Goal: Task Accomplishment & Management: Use online tool/utility

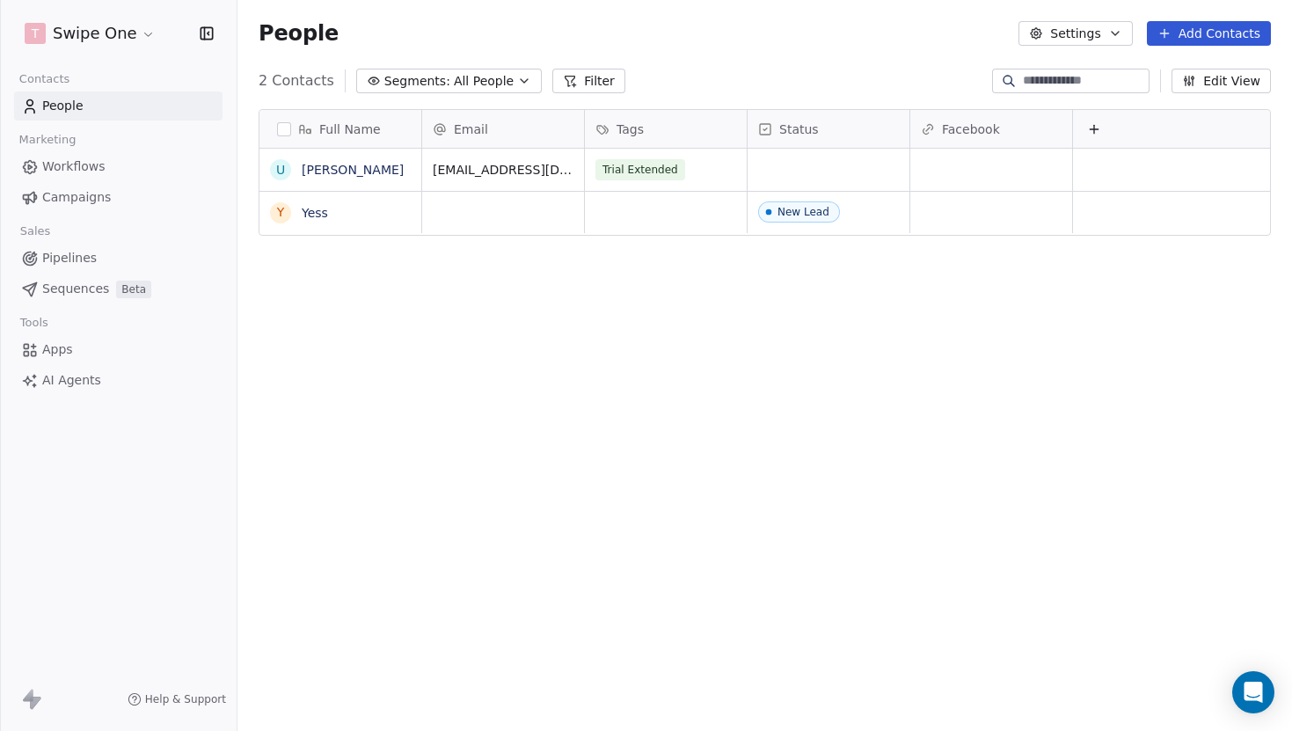
scroll to position [643, 1055]
click at [118, 37] on html "T Swipe One Contacts People Marketing Workflows Campaigns Sales Pipelines Seque…" at bounding box center [646, 365] width 1292 height 731
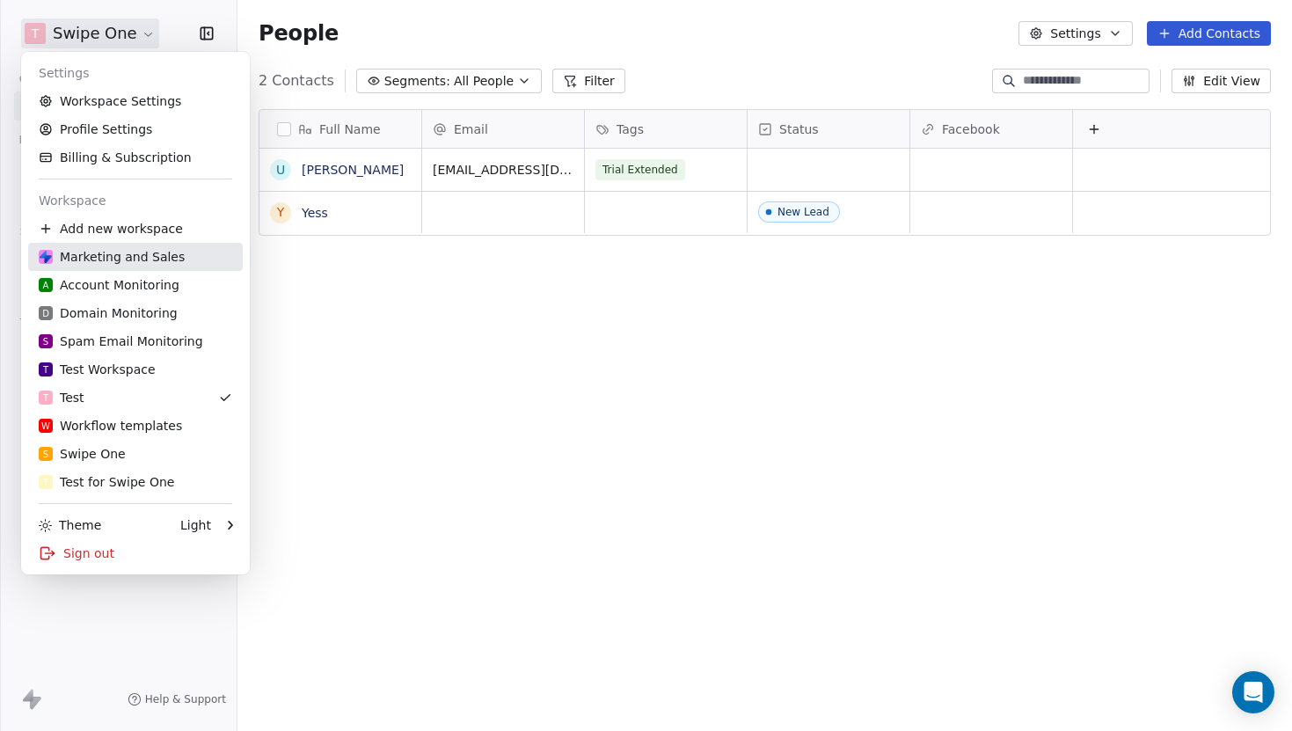
click at [132, 259] on div "Marketing and Sales" at bounding box center [112, 257] width 146 height 18
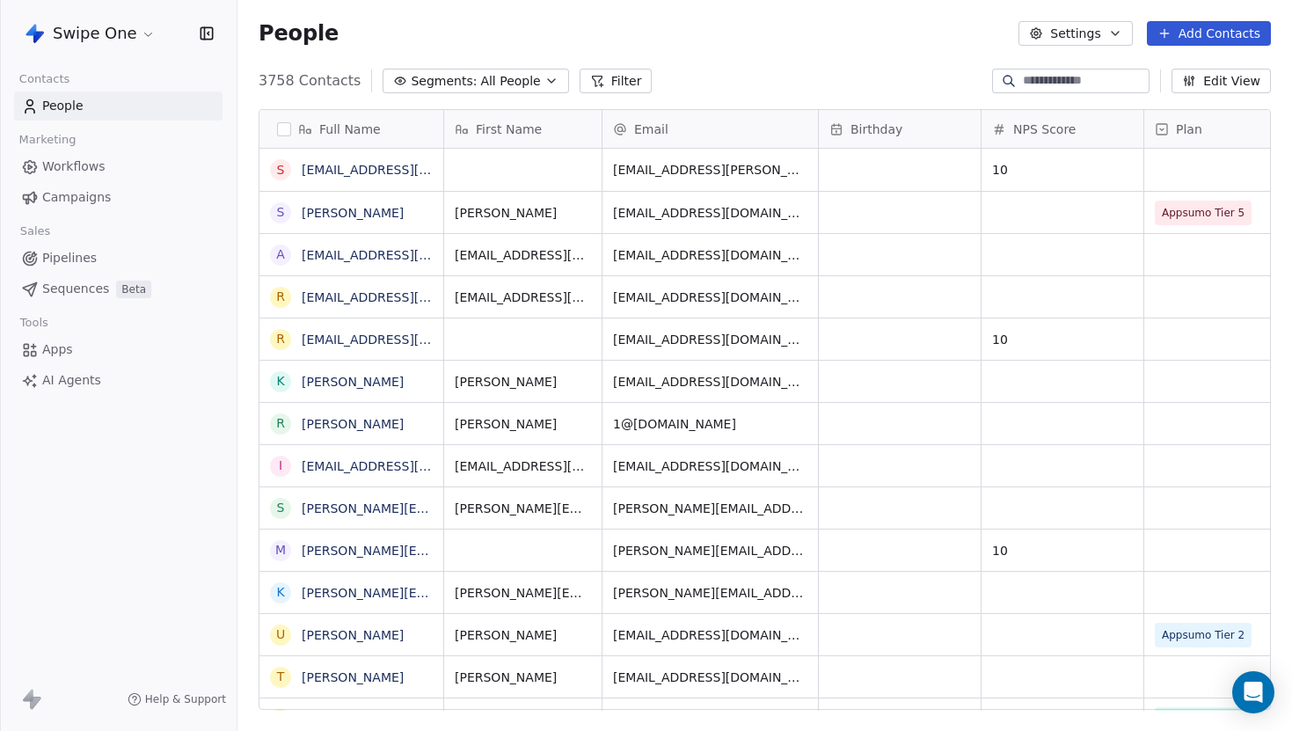
scroll to position [643, 1055]
click at [97, 199] on span "Campaigns" at bounding box center [76, 197] width 69 height 18
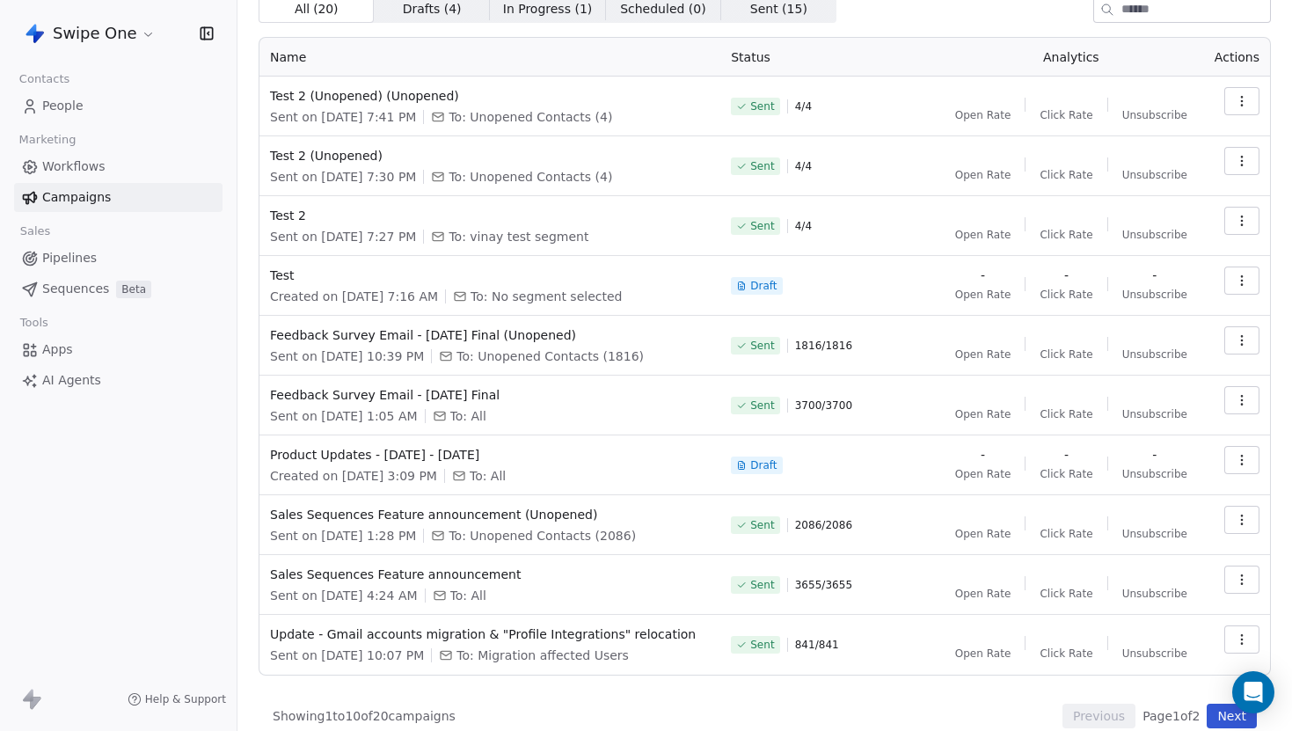
scroll to position [78, 0]
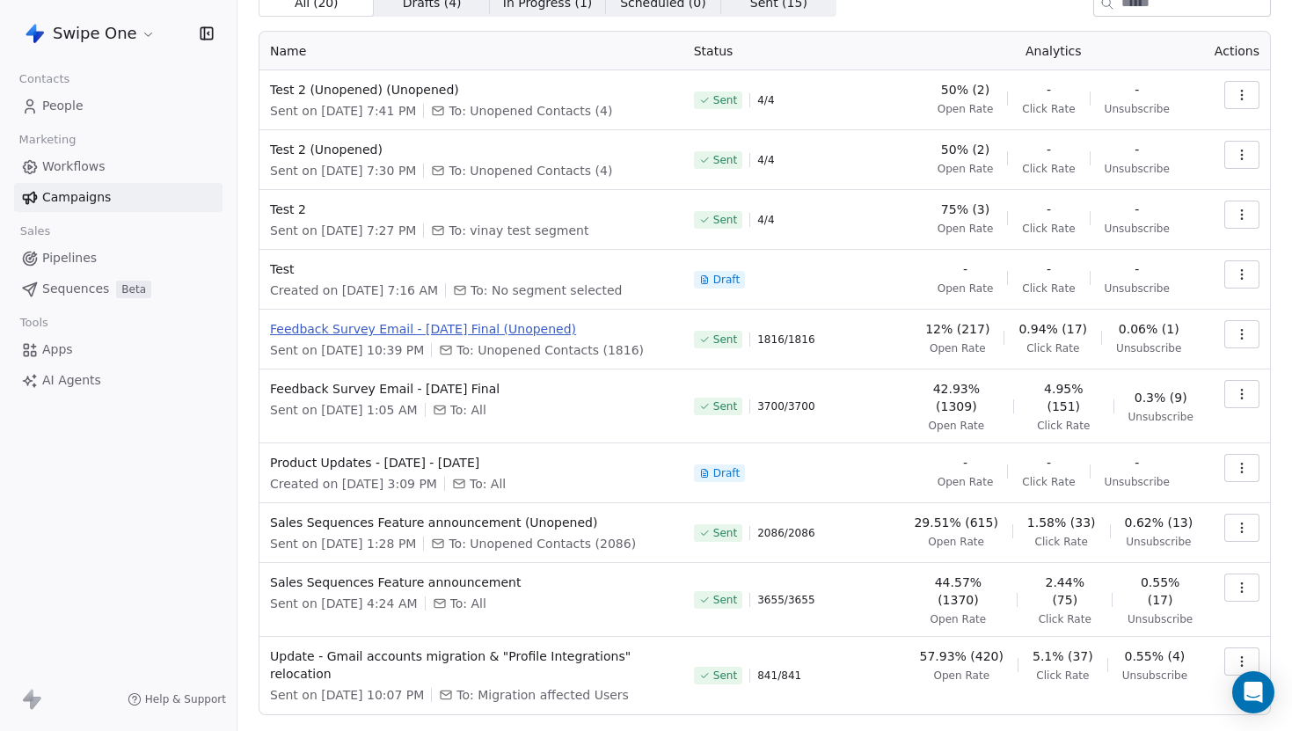
click at [424, 325] on span "Feedback Survey Email - [DATE] Final (Unopened)" at bounding box center [471, 329] width 403 height 18
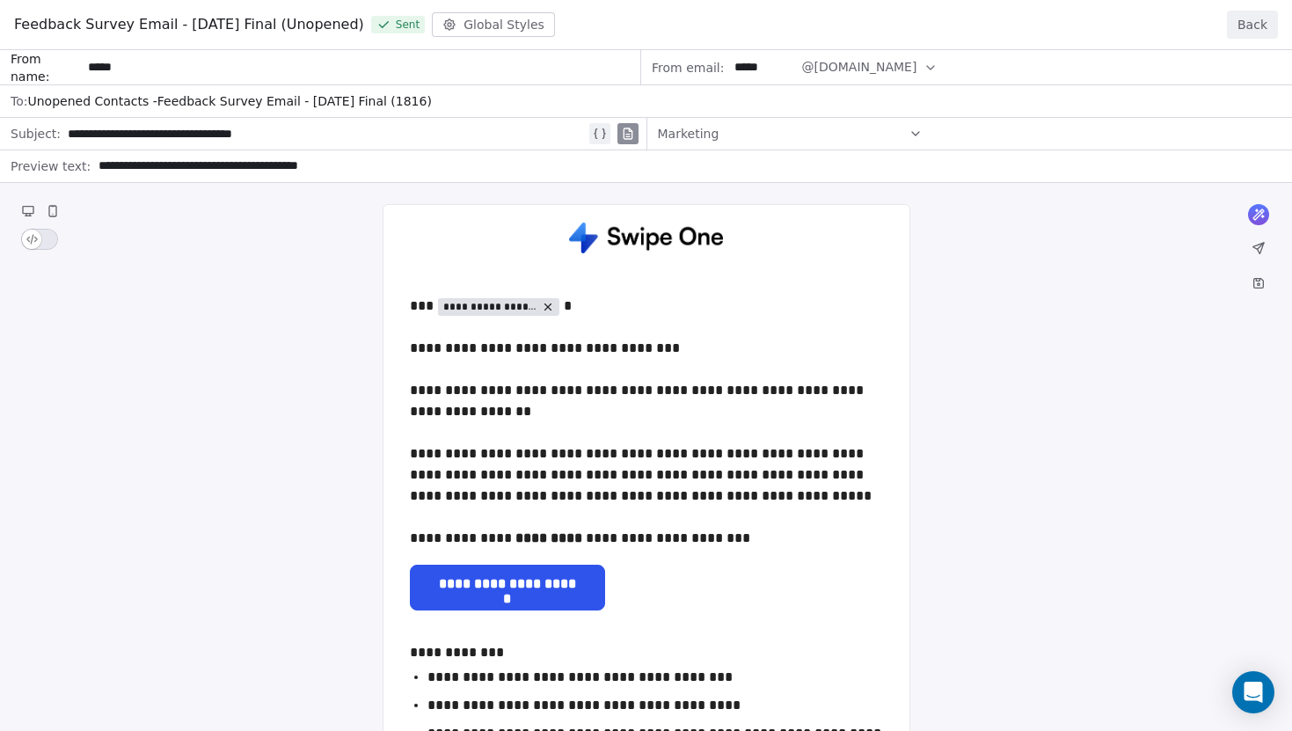
click at [1247, 13] on button "Back" at bounding box center [1252, 25] width 51 height 28
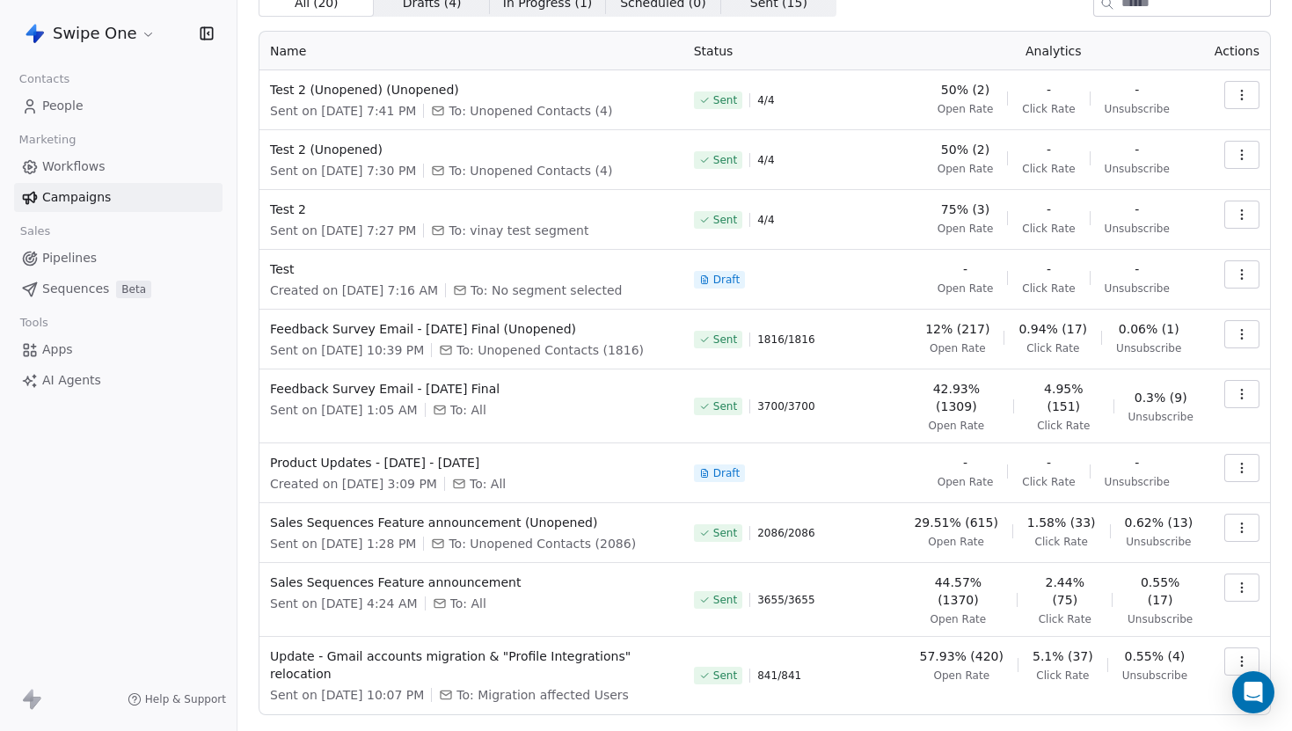
click at [1235, 340] on icon "button" at bounding box center [1242, 334] width 14 height 14
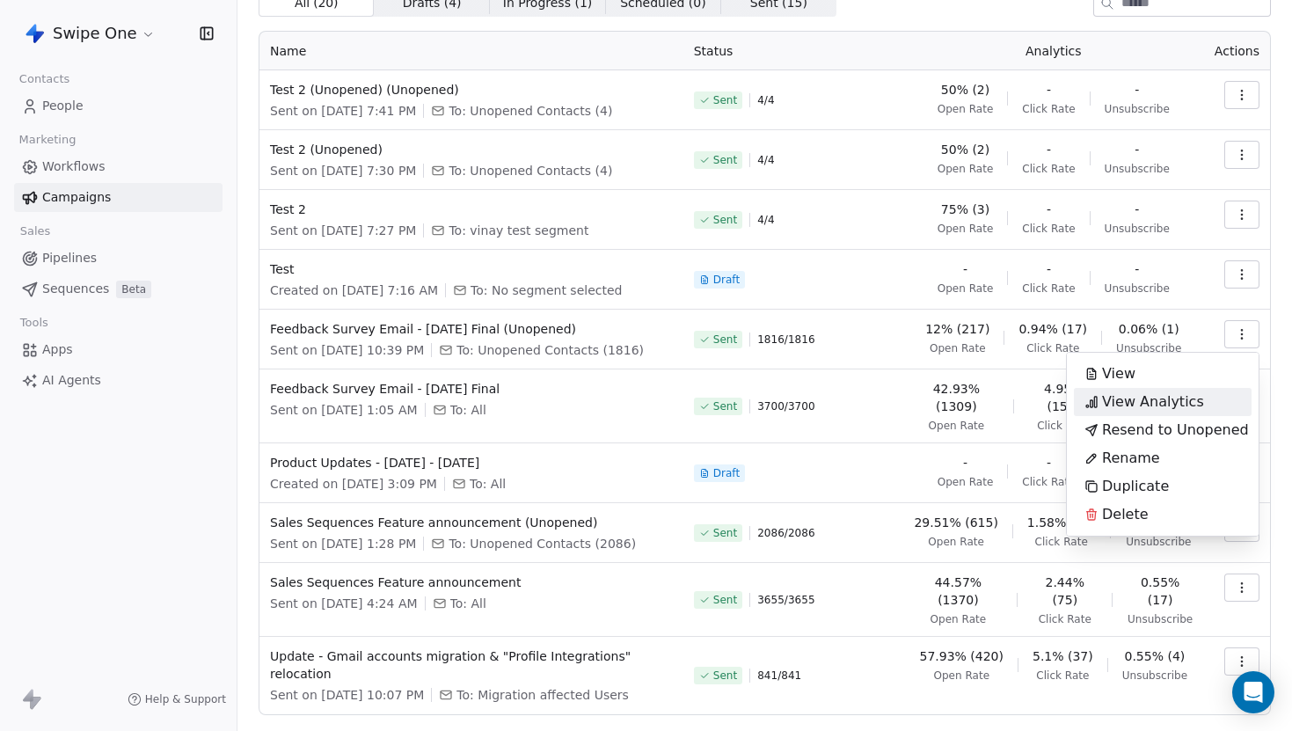
click at [1184, 405] on span "View Analytics" at bounding box center [1153, 401] width 102 height 21
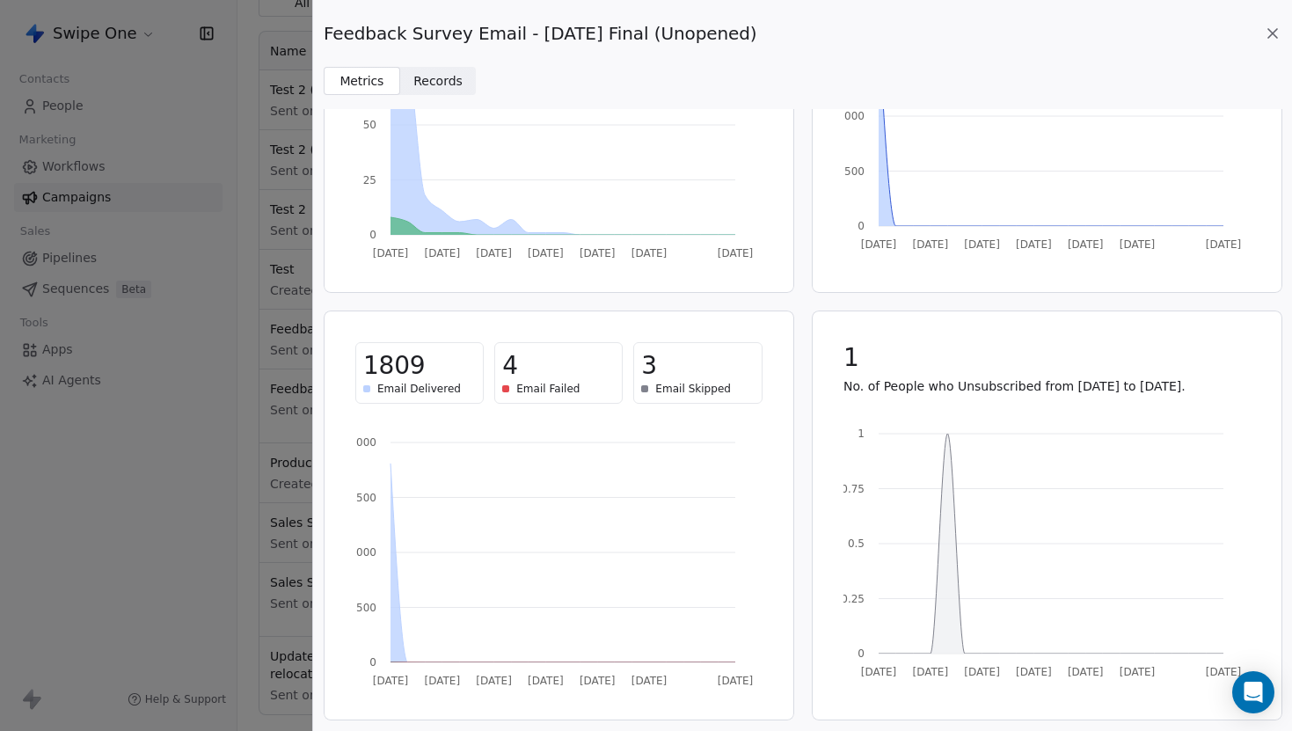
scroll to position [0, 0]
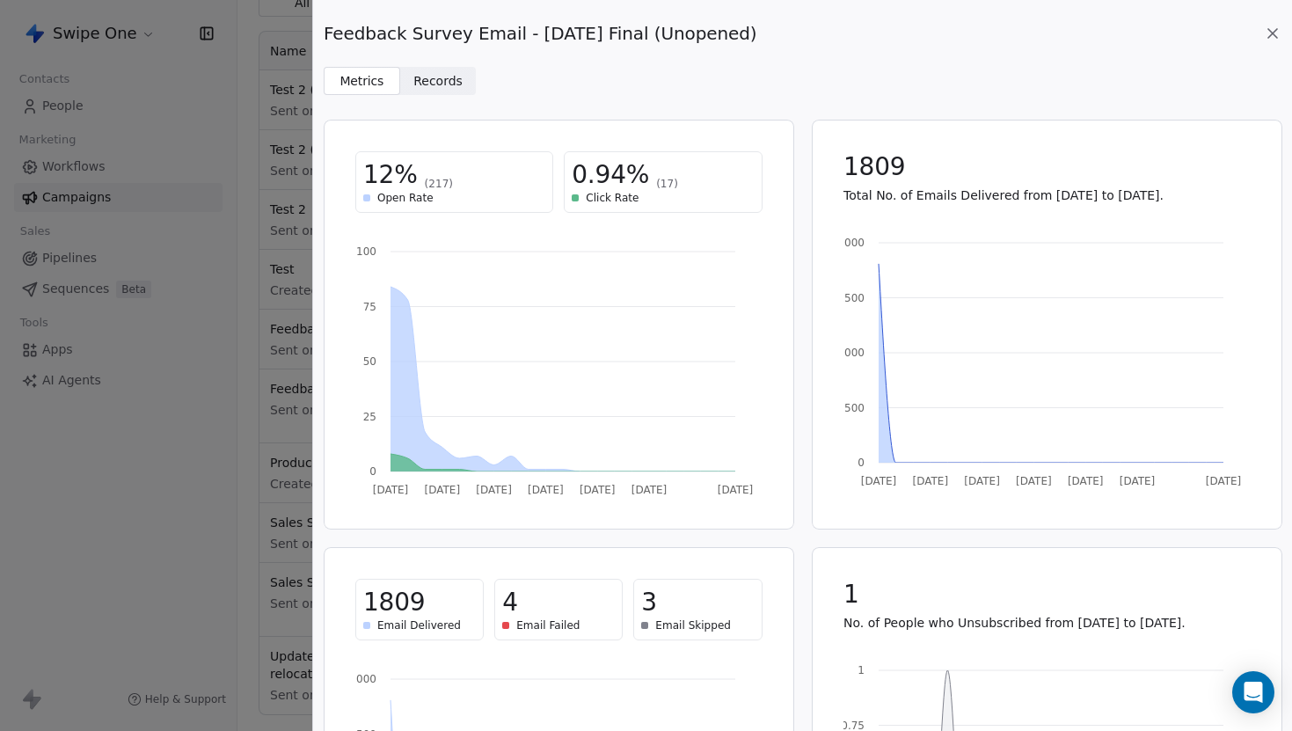
click at [691, 613] on div "3" at bounding box center [697, 603] width 113 height 32
click at [649, 603] on span "3" at bounding box center [649, 603] width 16 height 32
click at [442, 84] on span "Records" at bounding box center [437, 81] width 49 height 18
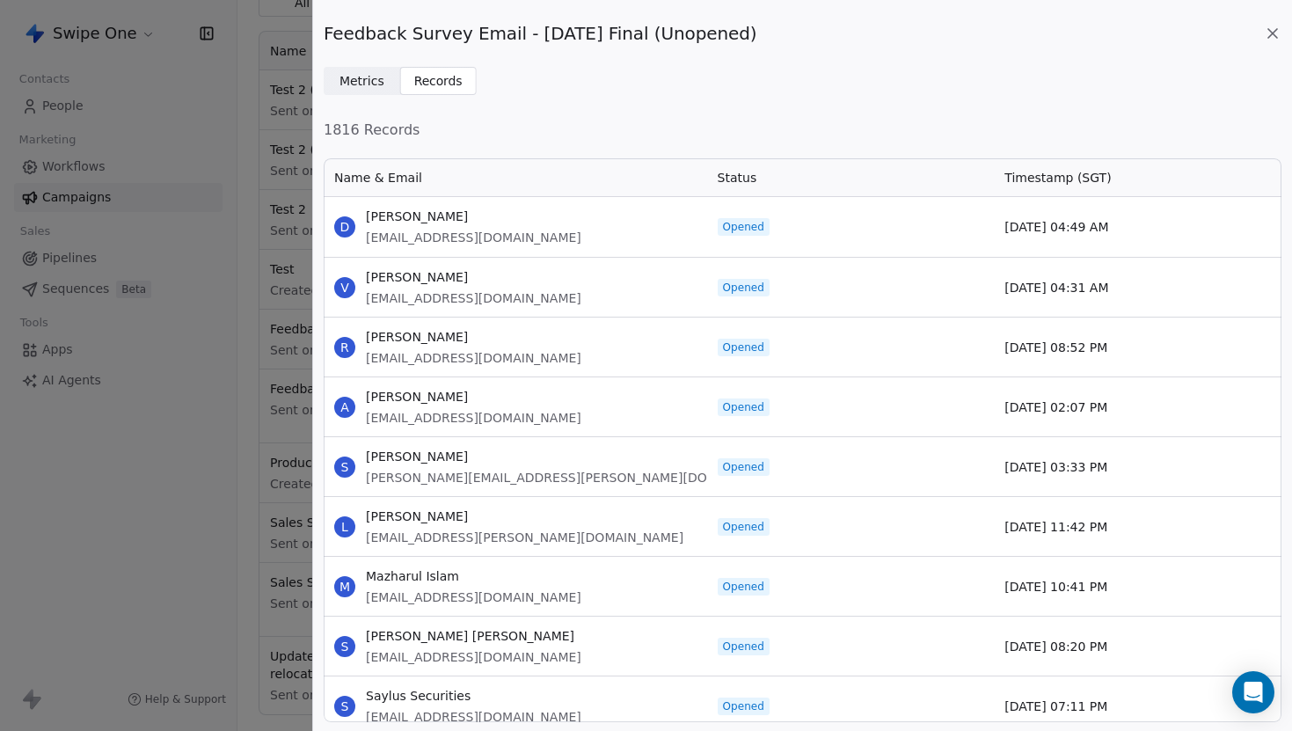
click at [375, 86] on span "Metrics" at bounding box center [362, 81] width 45 height 18
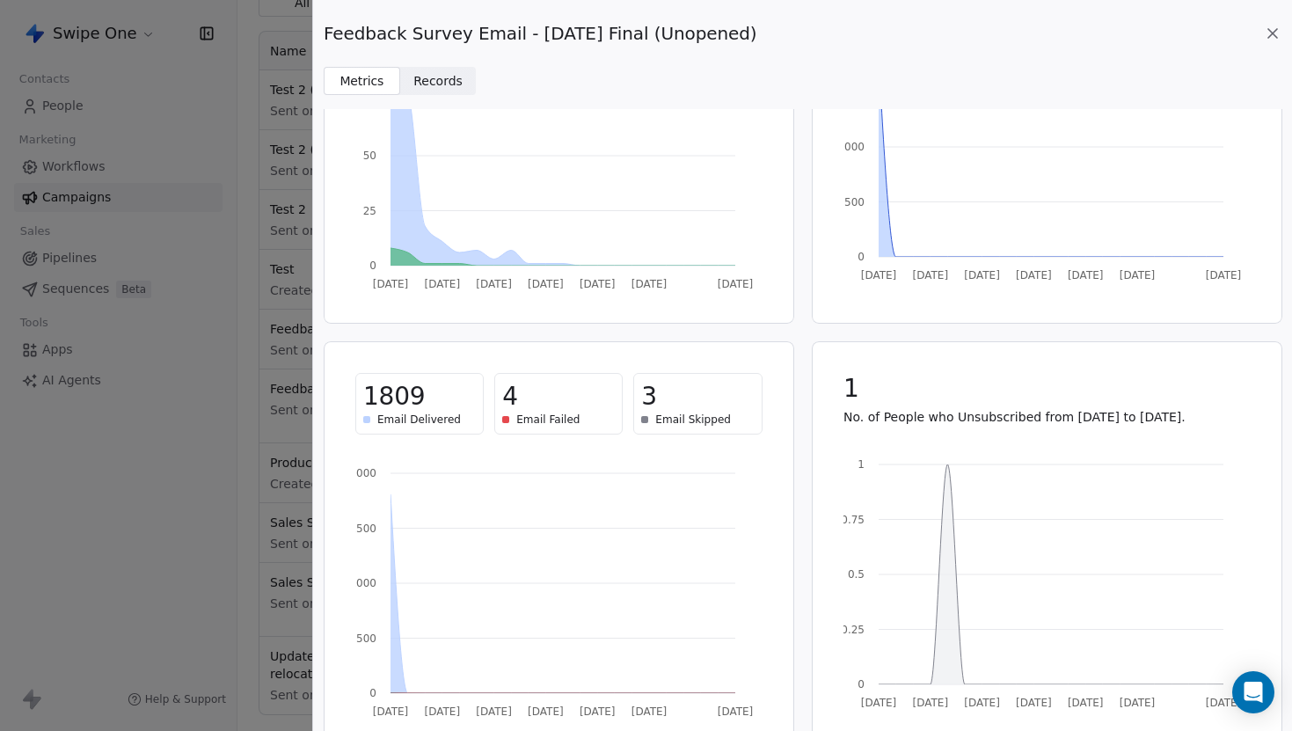
scroll to position [237, 0]
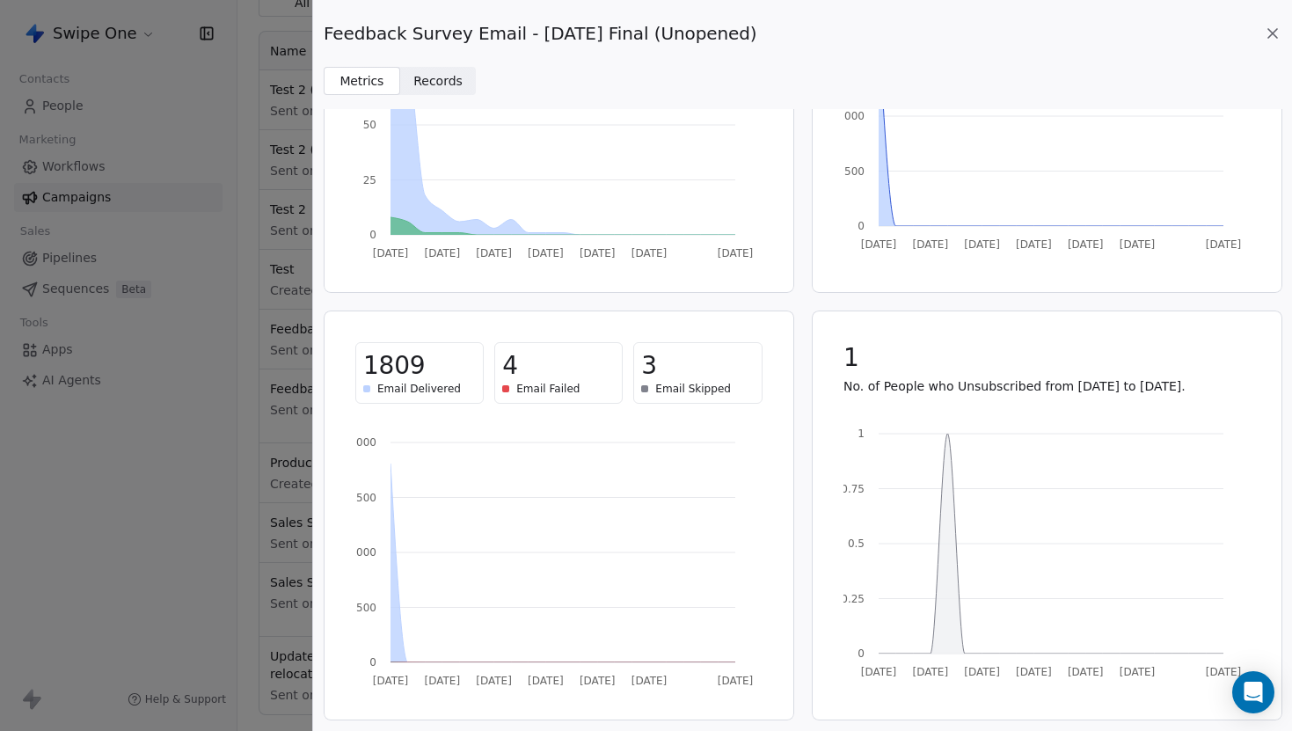
click at [666, 387] on span "Email Skipped" at bounding box center [693, 389] width 76 height 14
click at [764, 420] on div "1809 Email Delivered 4 Email Failed 3 Email Skipped" at bounding box center [558, 373] width 449 height 104
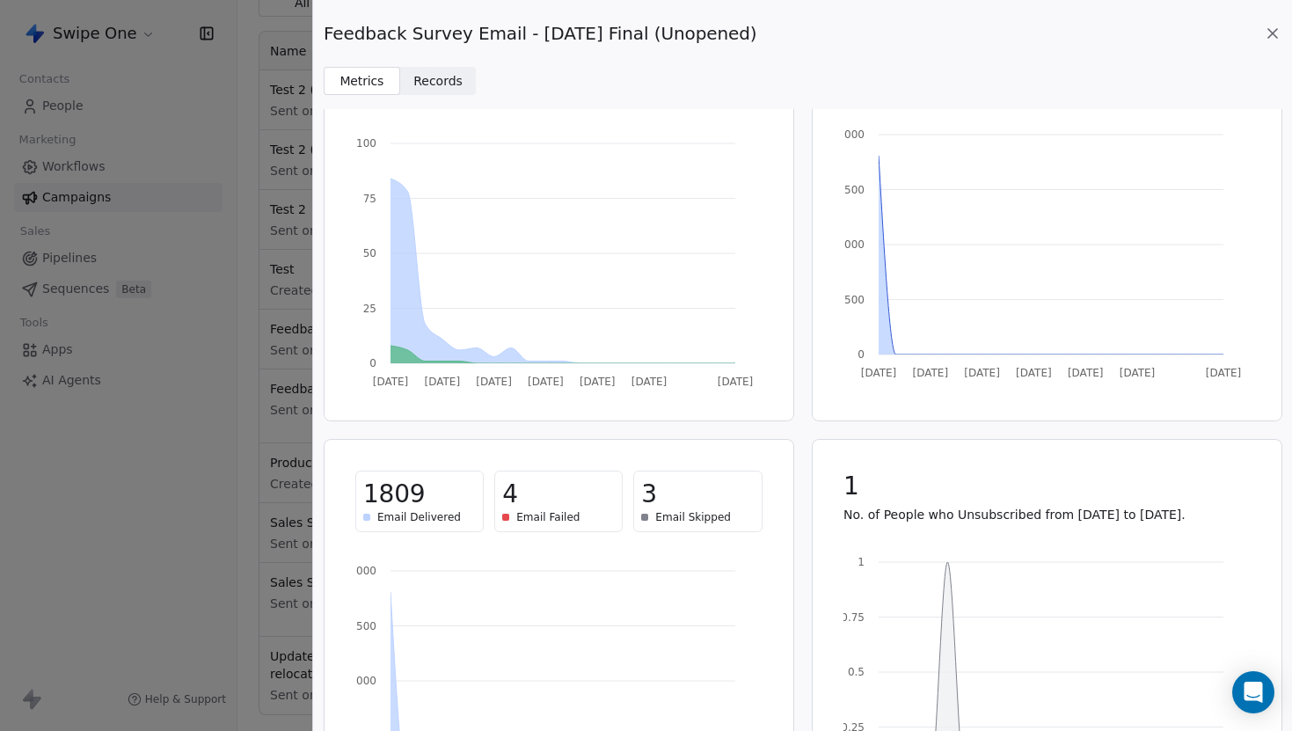
scroll to position [88, 0]
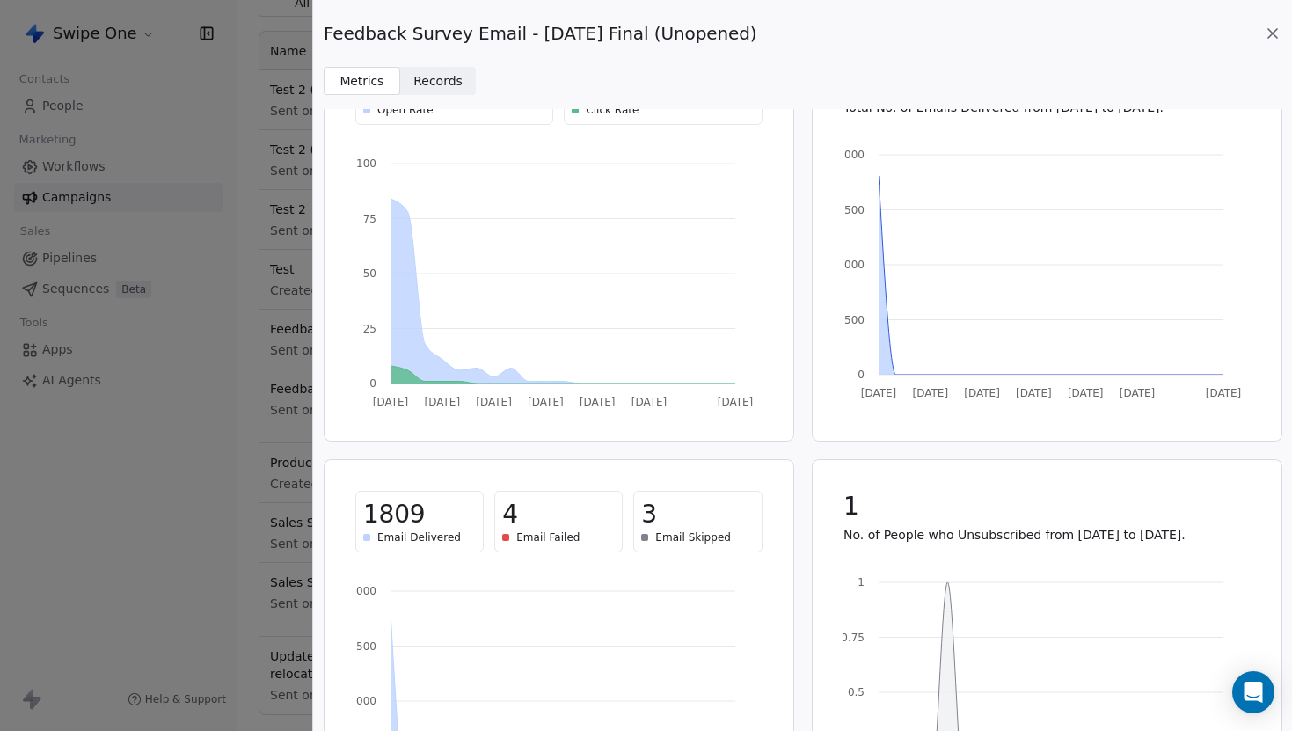
click at [509, 541] on div "Email Failed" at bounding box center [558, 537] width 113 height 14
click at [579, 541] on div "Email Failed" at bounding box center [558, 537] width 113 height 14
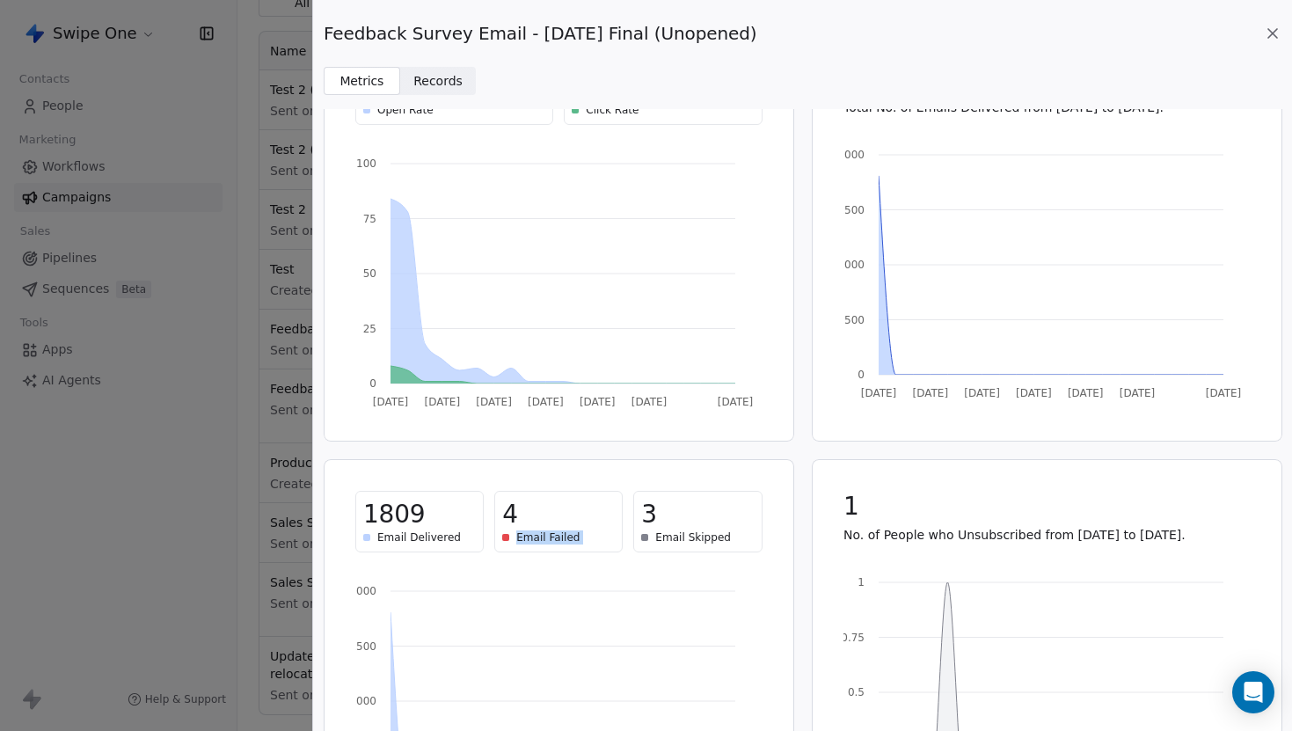
scroll to position [0, 0]
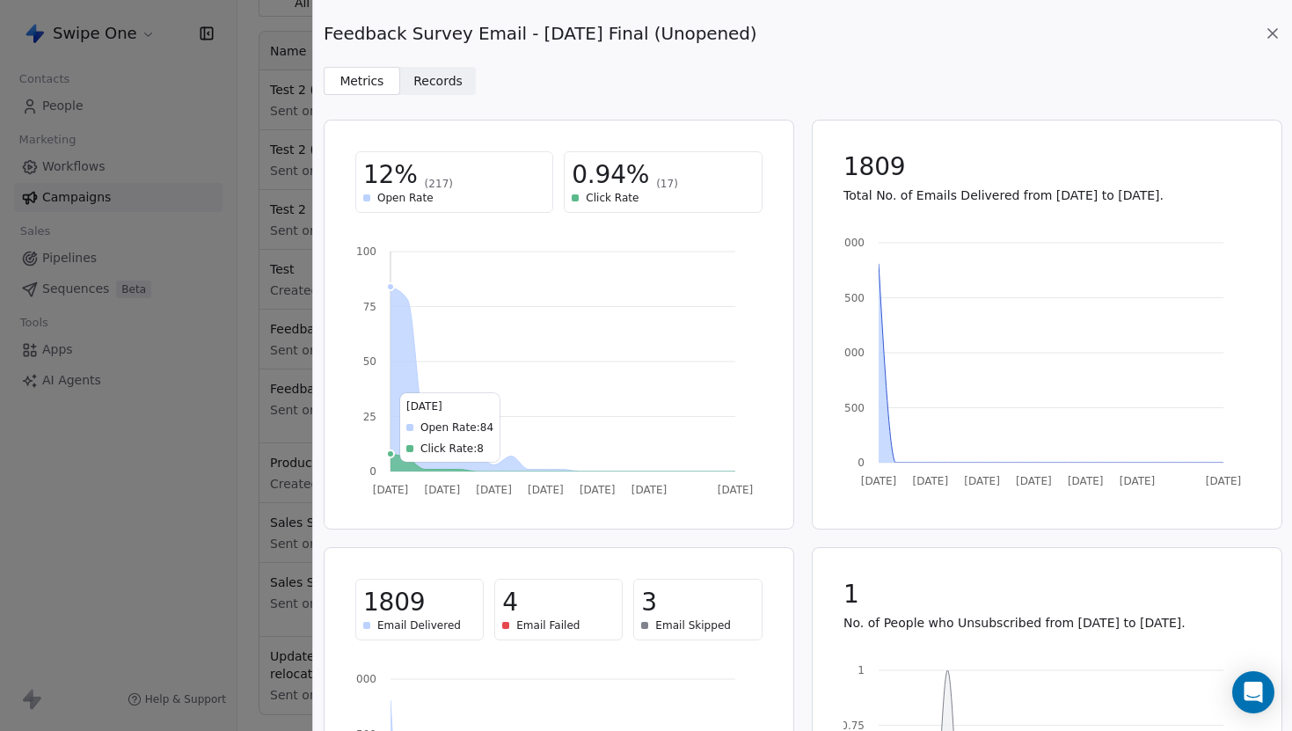
click at [546, 354] on icon "[DATE] [DATE] [DATE] [DATE] [DATE] 9 Aug [DATE] 0 25 50 75 100" at bounding box center [554, 366] width 398 height 264
click at [809, 456] on div "12% (217) Open Rate 0.94% (17) Click Rate [DATE] [DATE] [DATE] [DATE] [DATE] 9 …" at bounding box center [803, 538] width 958 height 837
click at [879, 166] on span "1809" at bounding box center [875, 167] width 62 height 32
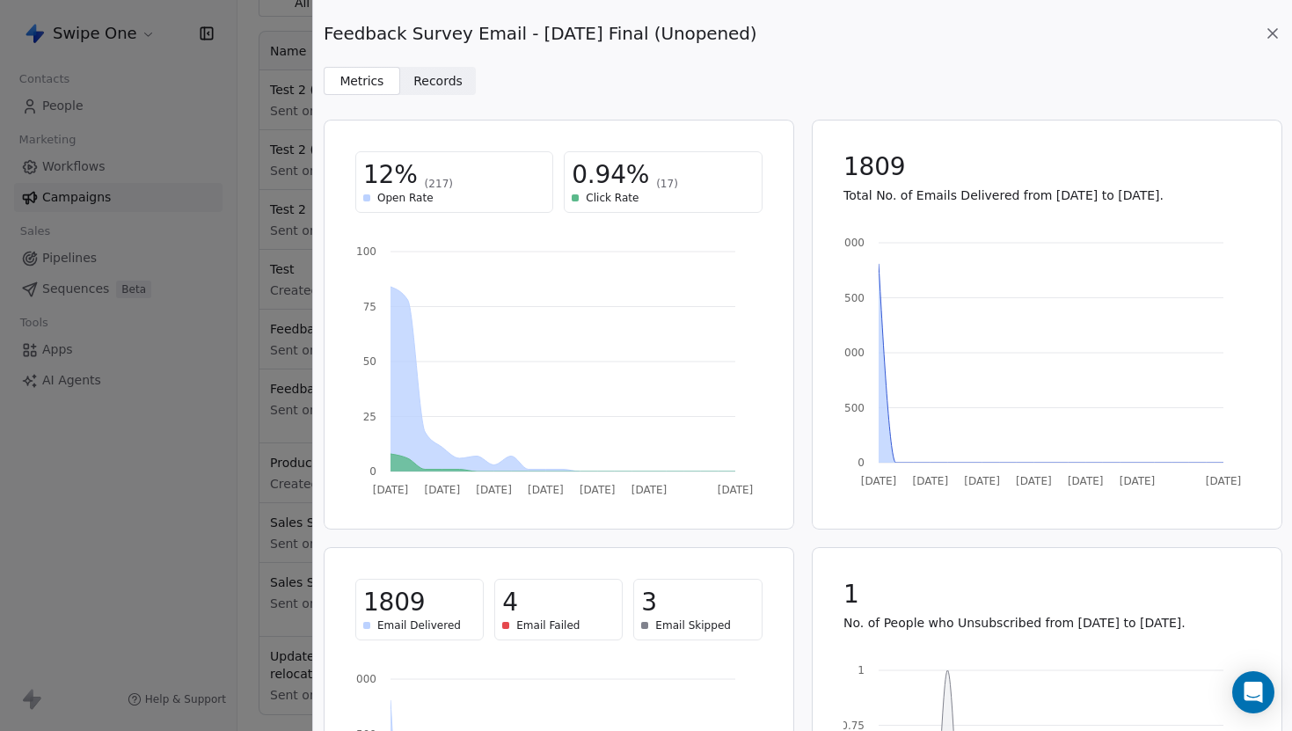
click at [902, 208] on div "1809 Total No. of Emails Delivered from [DATE] to [DATE]." at bounding box center [1046, 177] width 449 height 95
click at [961, 192] on p "Total No. of Emails Delivered from [DATE] to [DATE]." at bounding box center [1047, 195] width 407 height 18
click at [964, 218] on div "1809 Total No. of Emails Delivered from [DATE] to [DATE]." at bounding box center [1046, 177] width 449 height 95
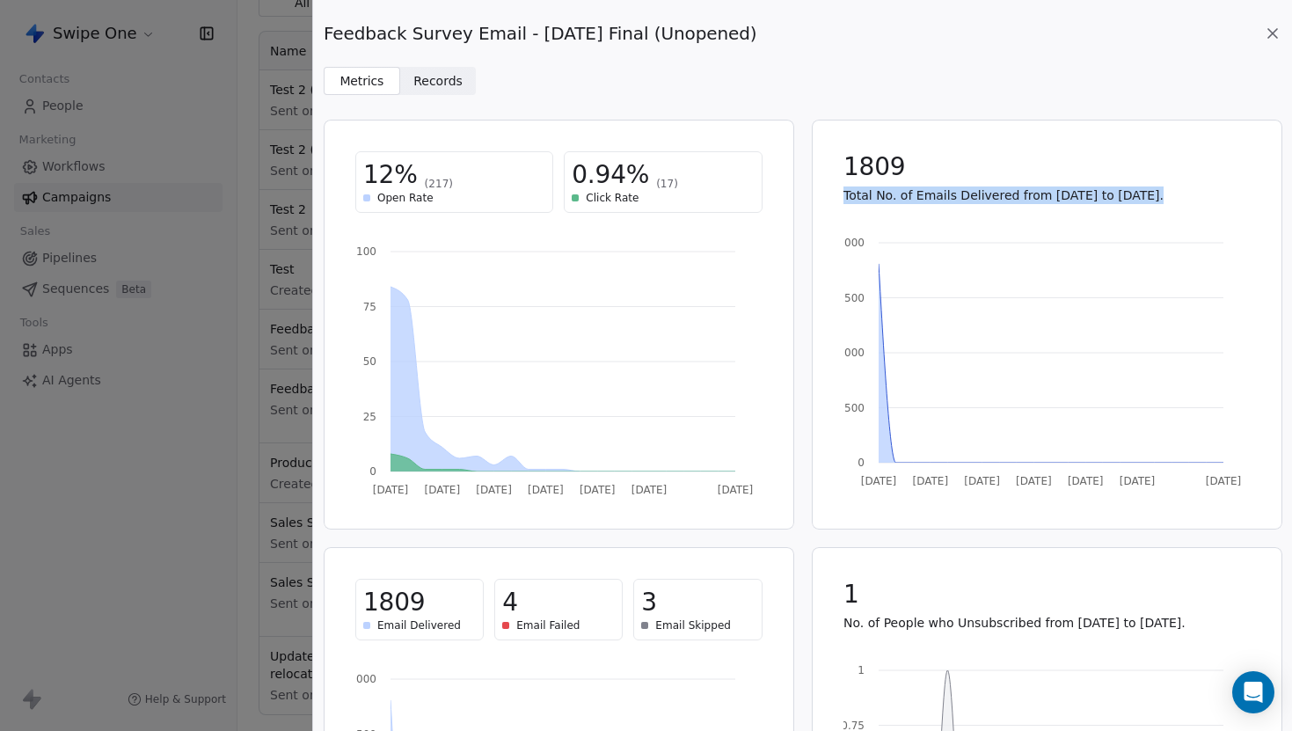
click at [964, 218] on div "1809 Total No. of Emails Delivered from [DATE] to [DATE]." at bounding box center [1046, 177] width 449 height 95
click at [656, 624] on span "Email Skipped" at bounding box center [693, 625] width 76 height 14
click at [683, 625] on span "Email Skipped" at bounding box center [693, 625] width 76 height 14
click at [646, 603] on span "3" at bounding box center [649, 603] width 16 height 32
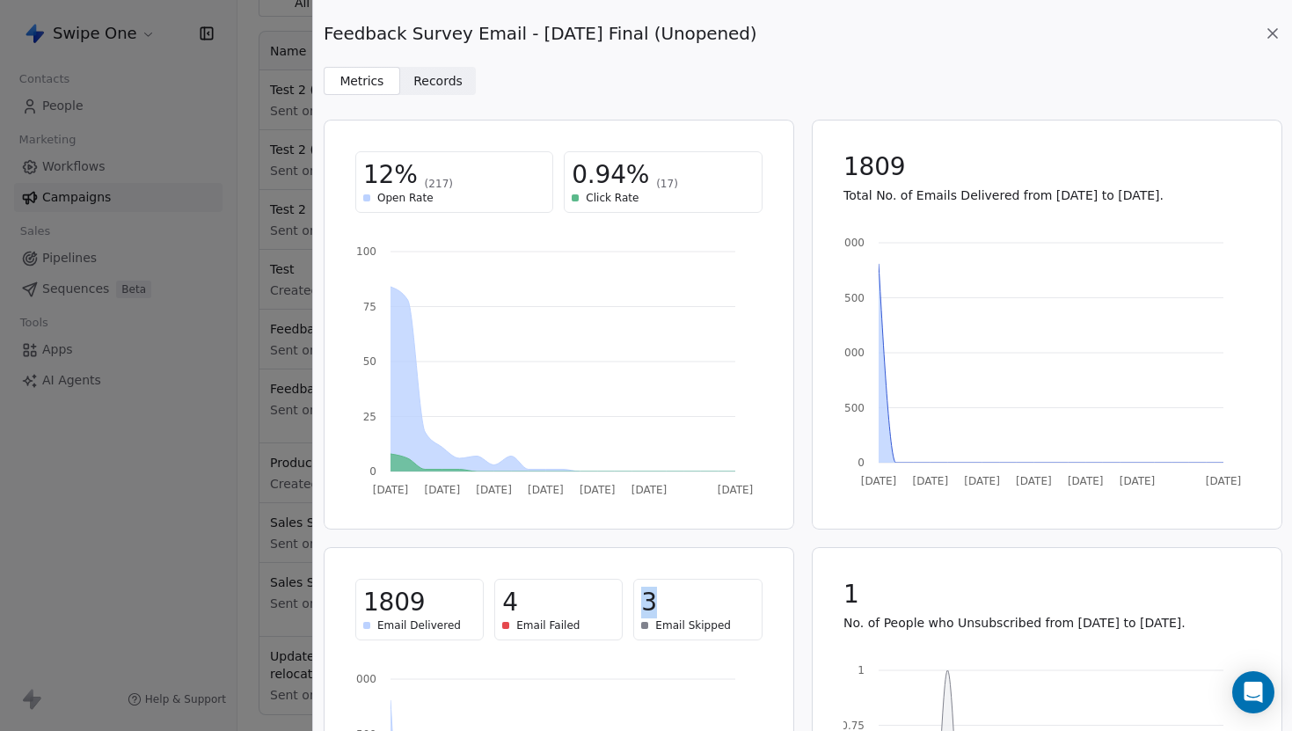
click at [646, 603] on span "3" at bounding box center [649, 603] width 16 height 32
click at [666, 629] on span "Email Skipped" at bounding box center [693, 625] width 76 height 14
click at [1274, 29] on icon at bounding box center [1273, 34] width 18 height 18
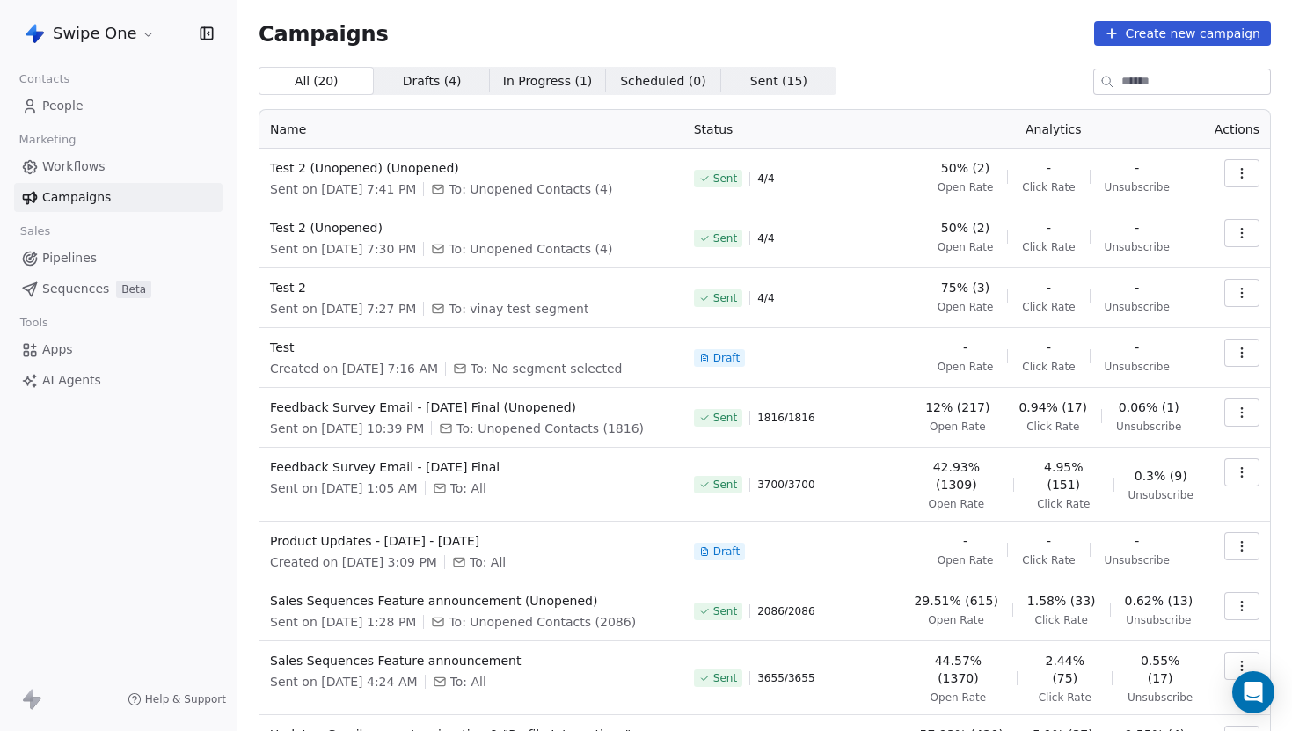
click at [1253, 419] on button "button" at bounding box center [1241, 412] width 35 height 28
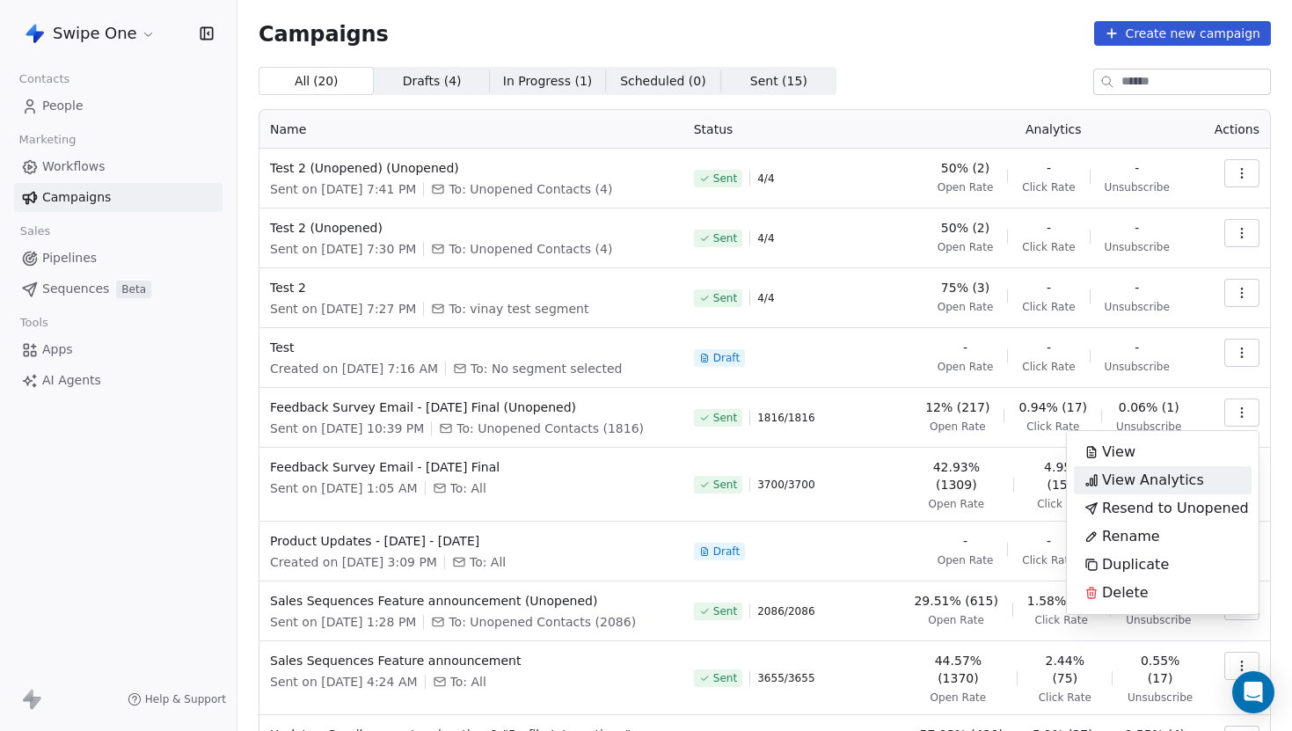
click at [1202, 483] on div "View Analytics" at bounding box center [1144, 480] width 141 height 28
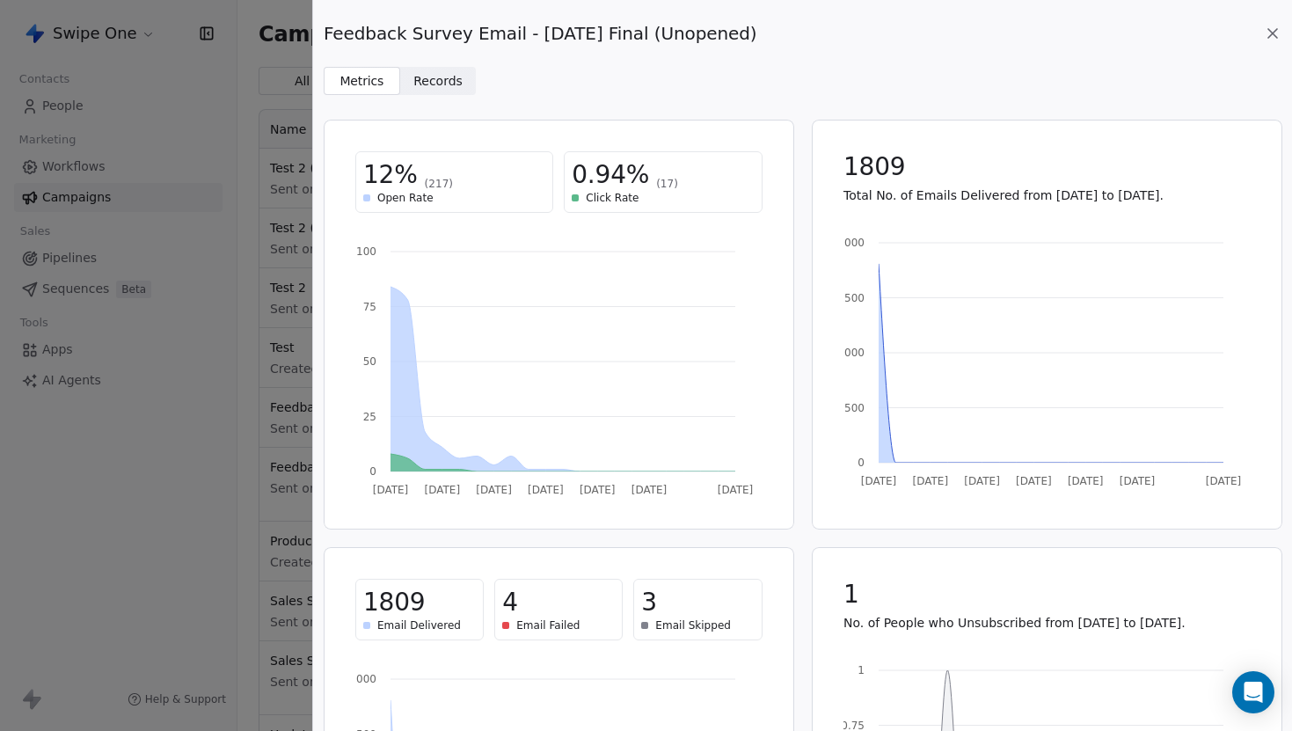
click at [428, 68] on span "Records Records" at bounding box center [438, 81] width 77 height 28
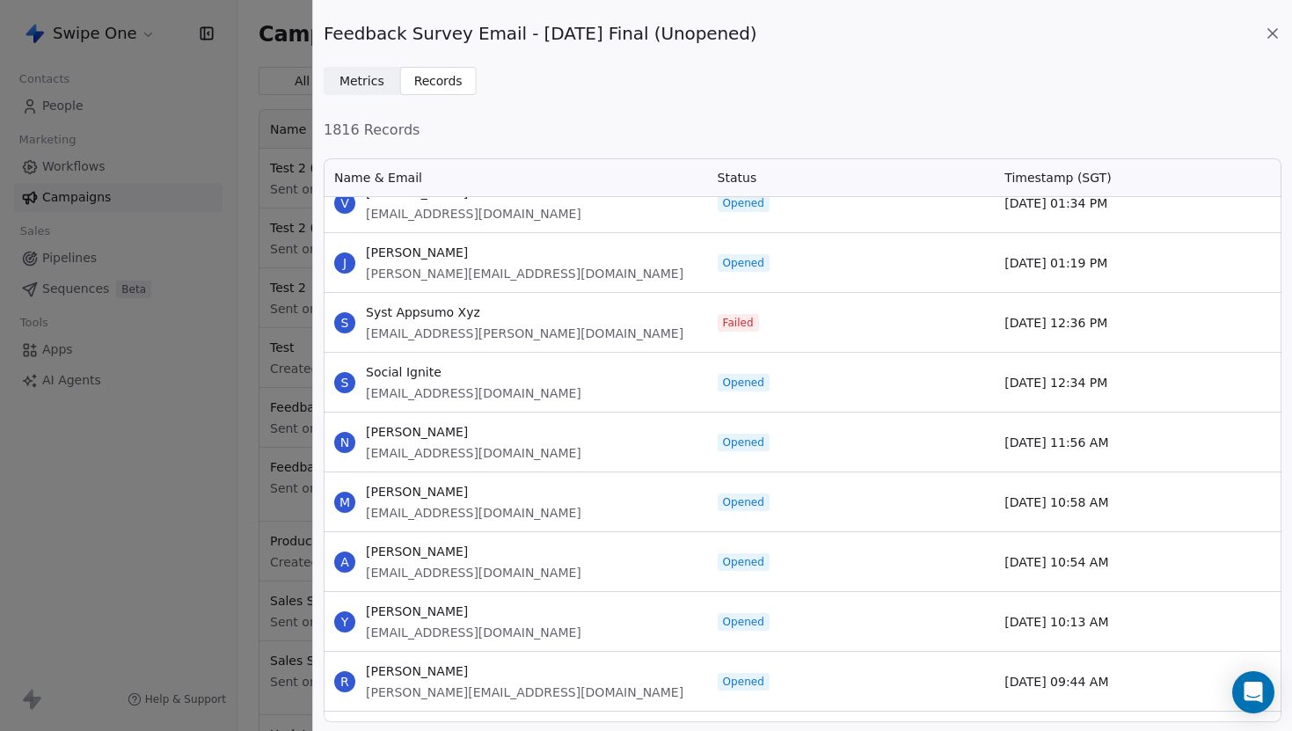
scroll to position [7859, 0]
click at [741, 322] on span "Failed" at bounding box center [738, 325] width 31 height 14
click at [740, 320] on span "Failed" at bounding box center [738, 325] width 31 height 14
click at [774, 341] on div "Failed" at bounding box center [851, 324] width 288 height 59
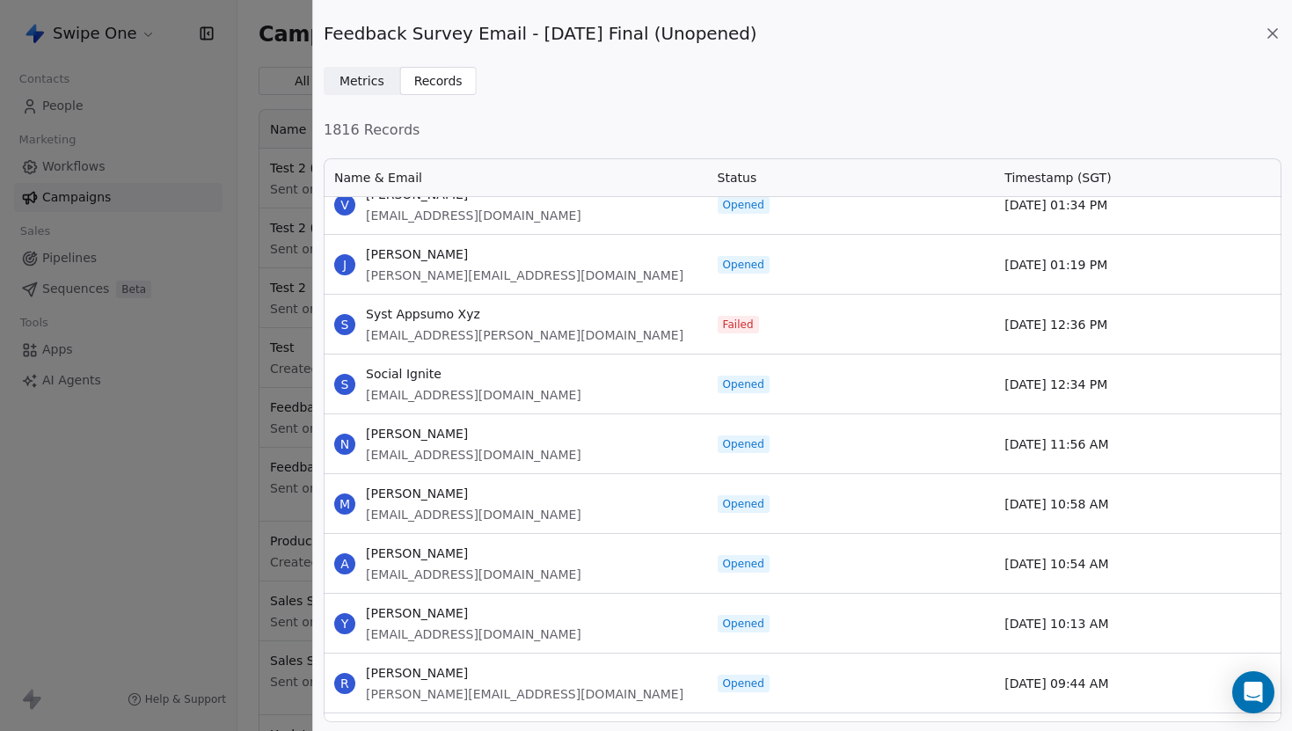
click at [774, 341] on div "Failed" at bounding box center [851, 324] width 288 height 59
click at [354, 94] on span "Metrics Metrics" at bounding box center [362, 81] width 77 height 28
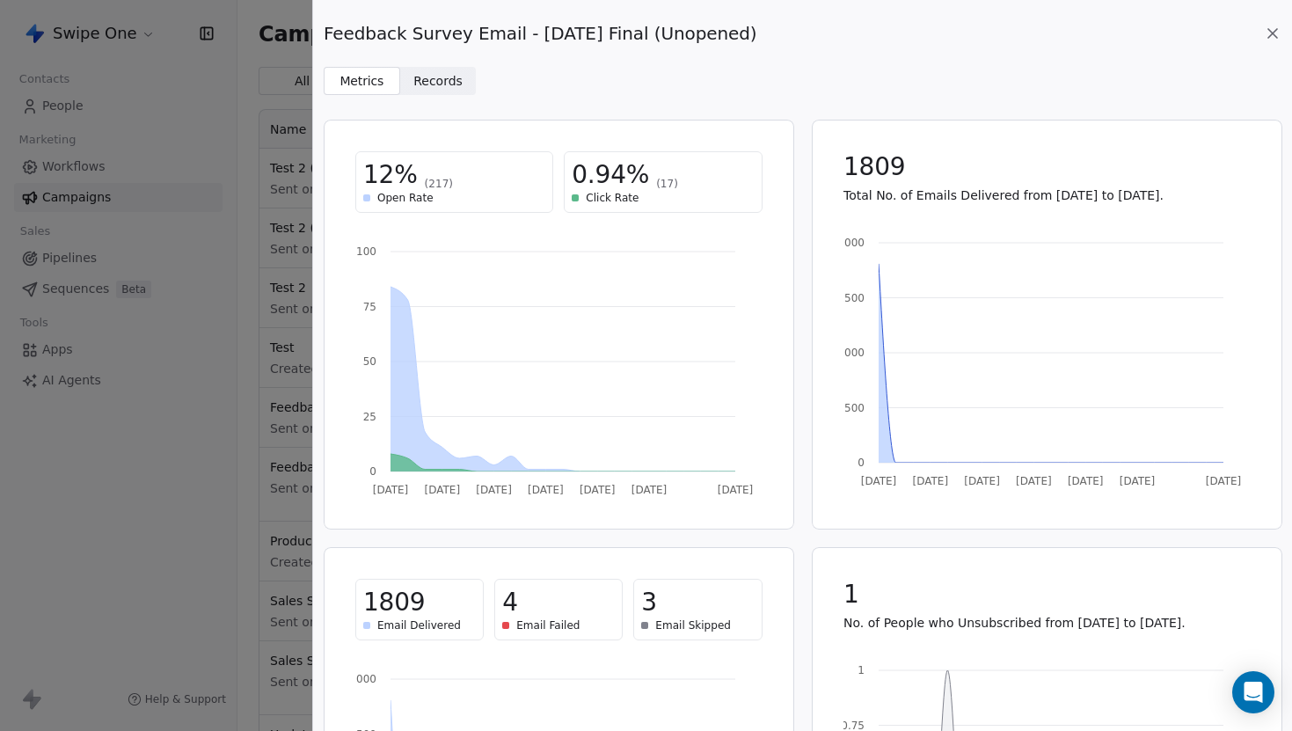
click at [729, 622] on div "Email Skipped" at bounding box center [697, 625] width 113 height 14
click at [976, 194] on p "Total No. of Emails Delivered from [DATE] to [DATE]." at bounding box center [1047, 195] width 407 height 18
click at [980, 208] on div "1809 Total No. of Emails Delivered from [DATE] to [DATE]." at bounding box center [1046, 177] width 449 height 95
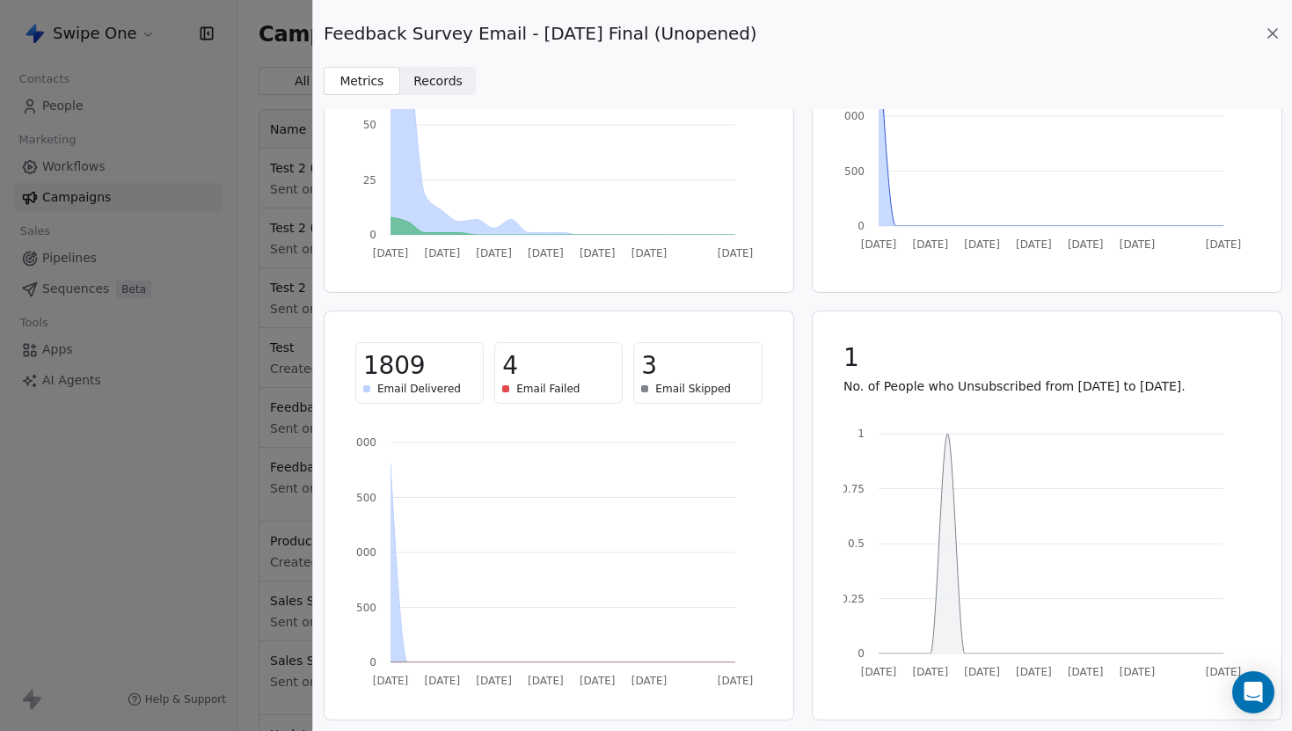
scroll to position [0, 0]
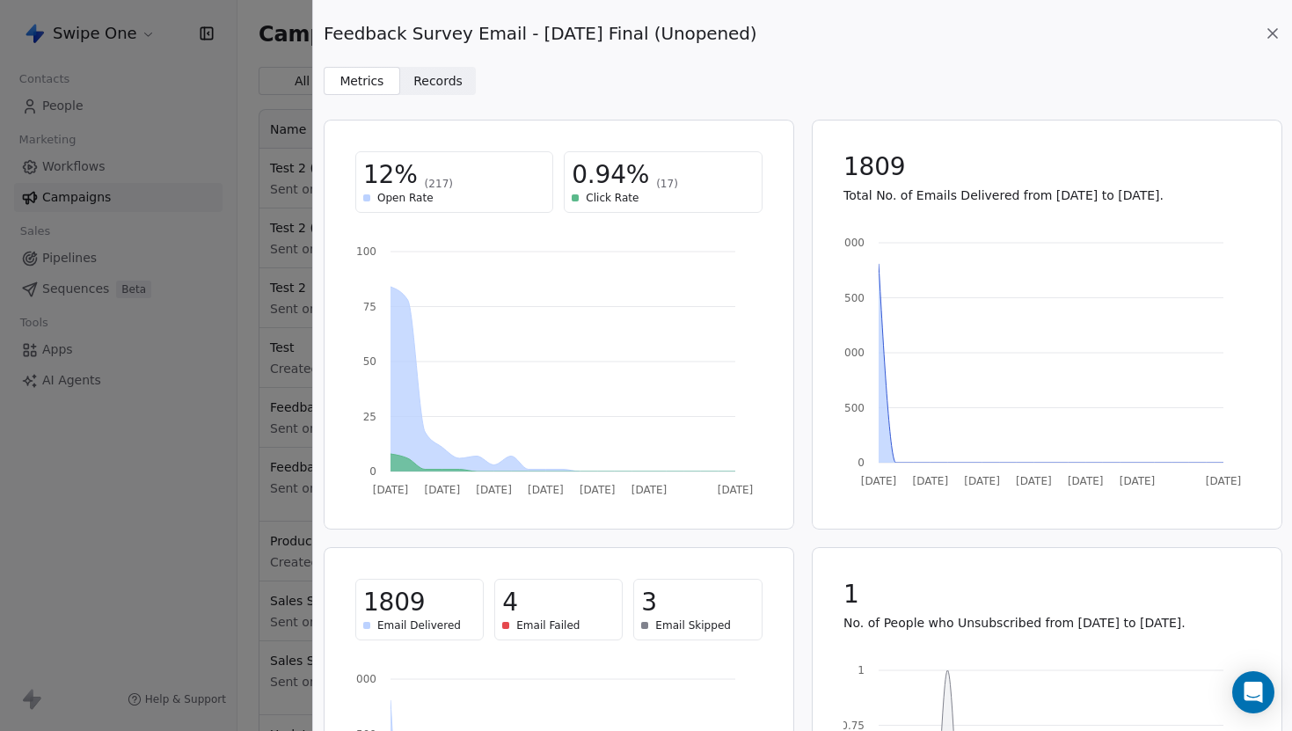
click at [1281, 32] on icon at bounding box center [1273, 34] width 18 height 18
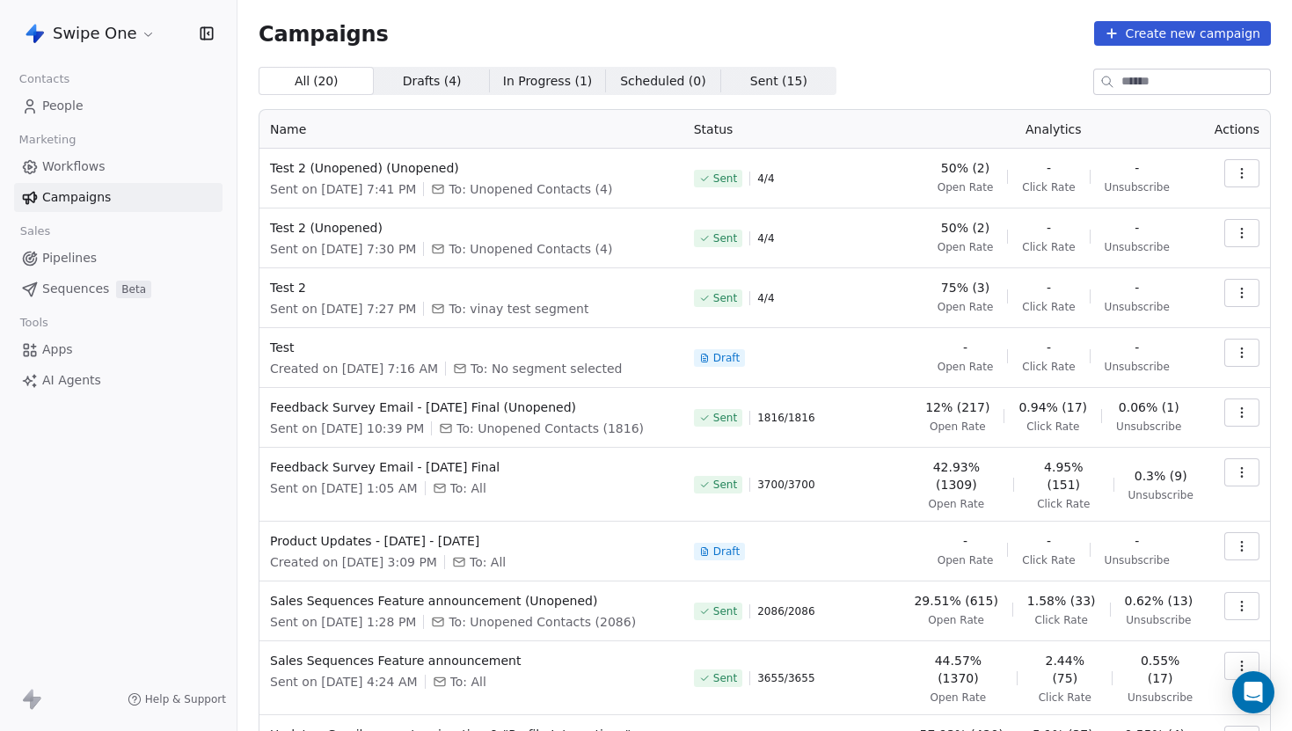
click at [770, 411] on span "1816 / 1816" at bounding box center [785, 418] width 57 height 14
click at [768, 417] on span "1816 / 1816" at bounding box center [785, 418] width 57 height 14
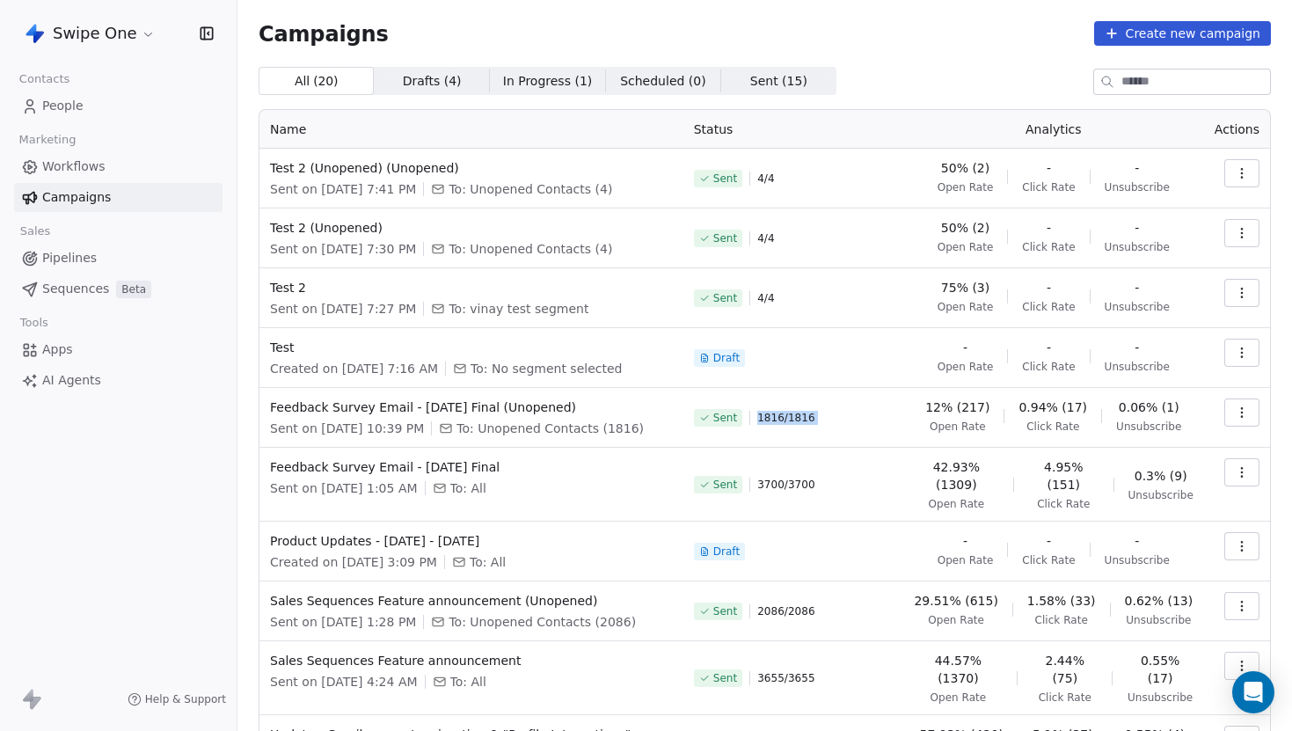
click at [800, 421] on span "1816 / 1816" at bounding box center [785, 418] width 57 height 14
click at [824, 434] on div "Sent 1816 / 1816" at bounding box center [793, 417] width 199 height 39
click at [1217, 413] on td at bounding box center [1237, 418] width 66 height 60
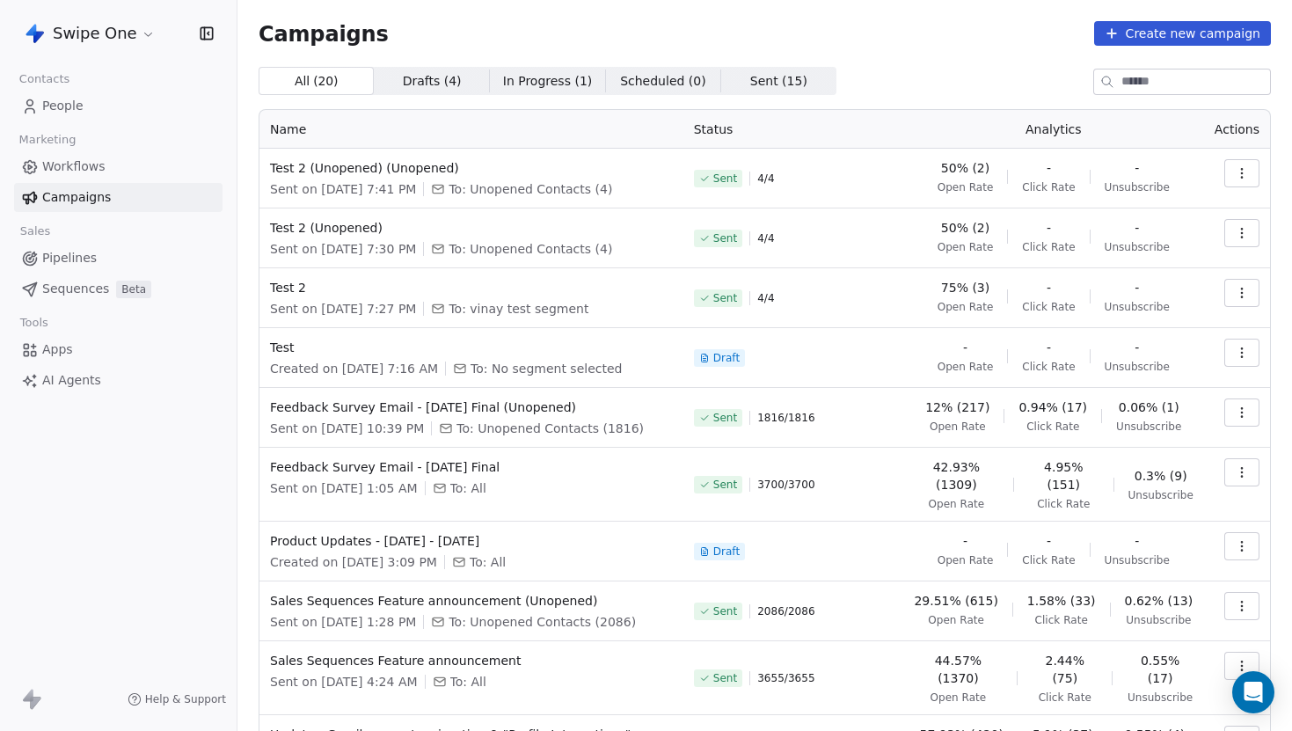
click at [766, 417] on span "1816 / 1816" at bounding box center [785, 418] width 57 height 14
click at [808, 434] on div "Sent 1816 / 1816" at bounding box center [793, 417] width 199 height 39
click at [1250, 420] on button "button" at bounding box center [1241, 412] width 35 height 28
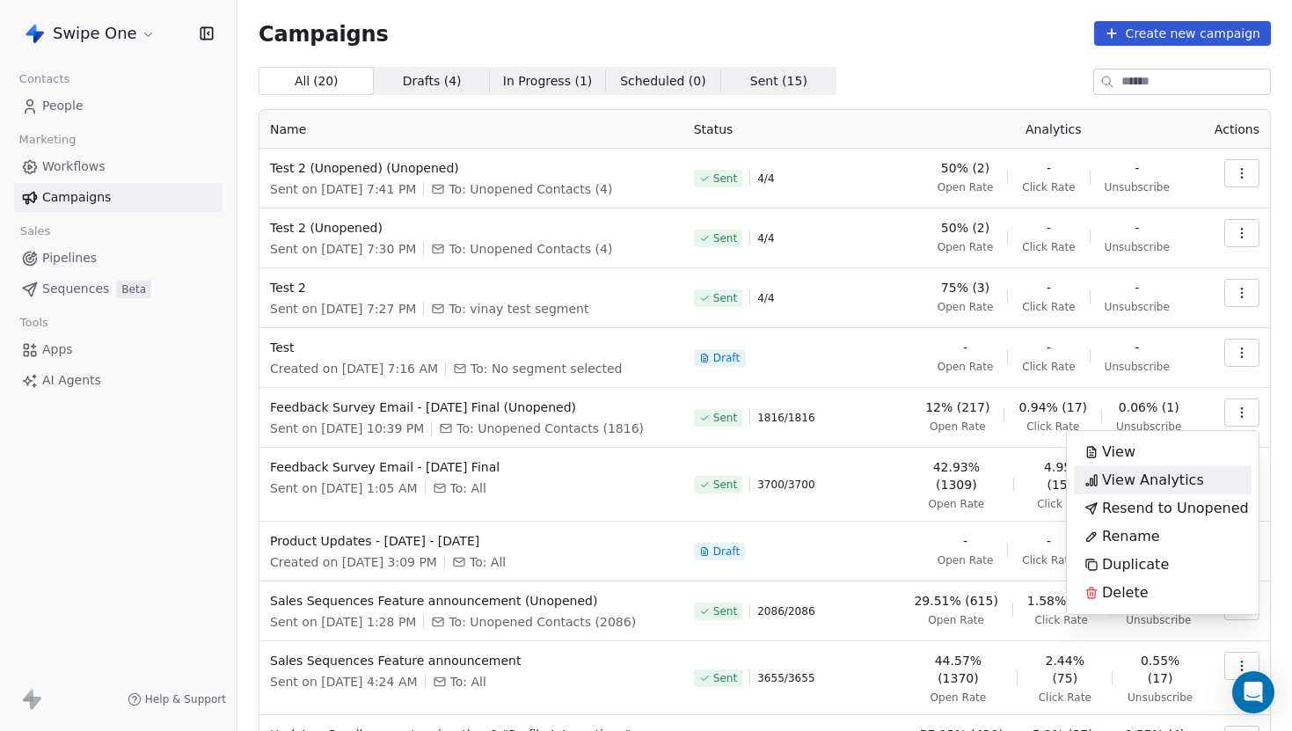
click at [1171, 475] on span "View Analytics" at bounding box center [1153, 480] width 102 height 21
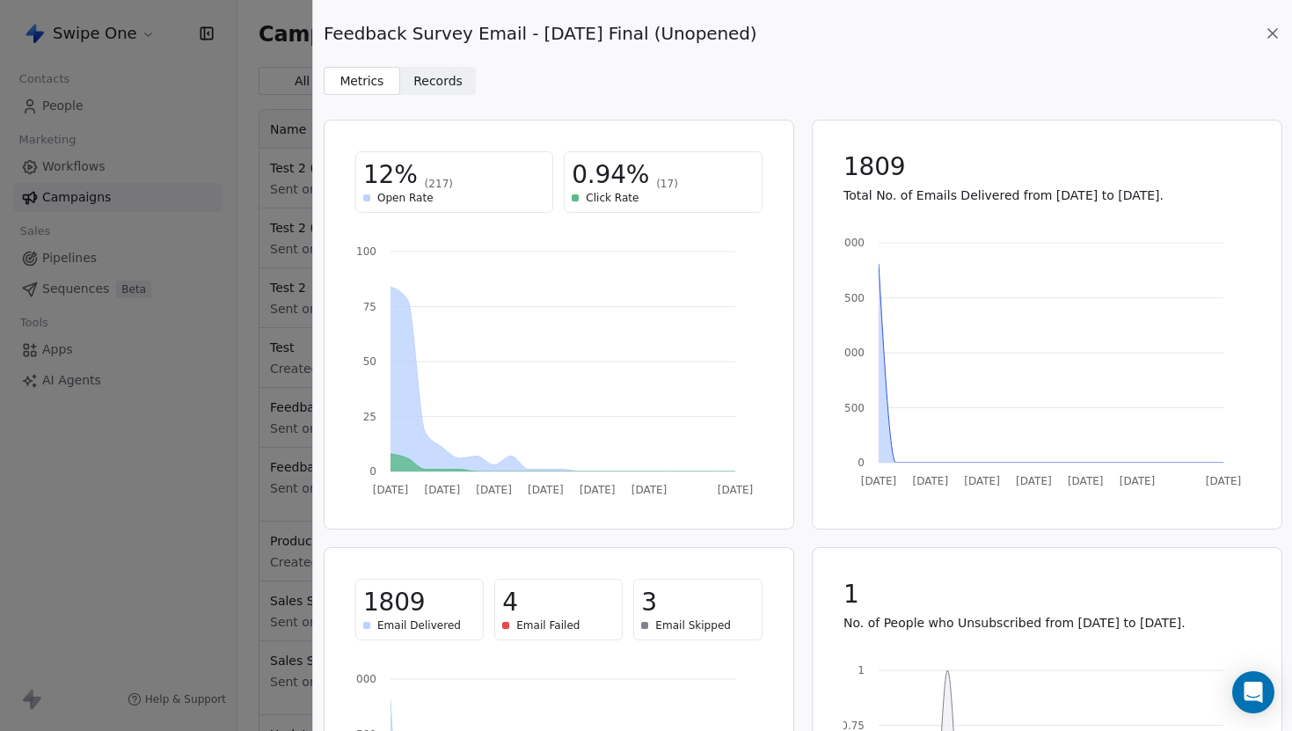
click at [722, 619] on span "Email Skipped" at bounding box center [693, 625] width 76 height 14
click at [682, 625] on span "Email Skipped" at bounding box center [693, 625] width 76 height 14
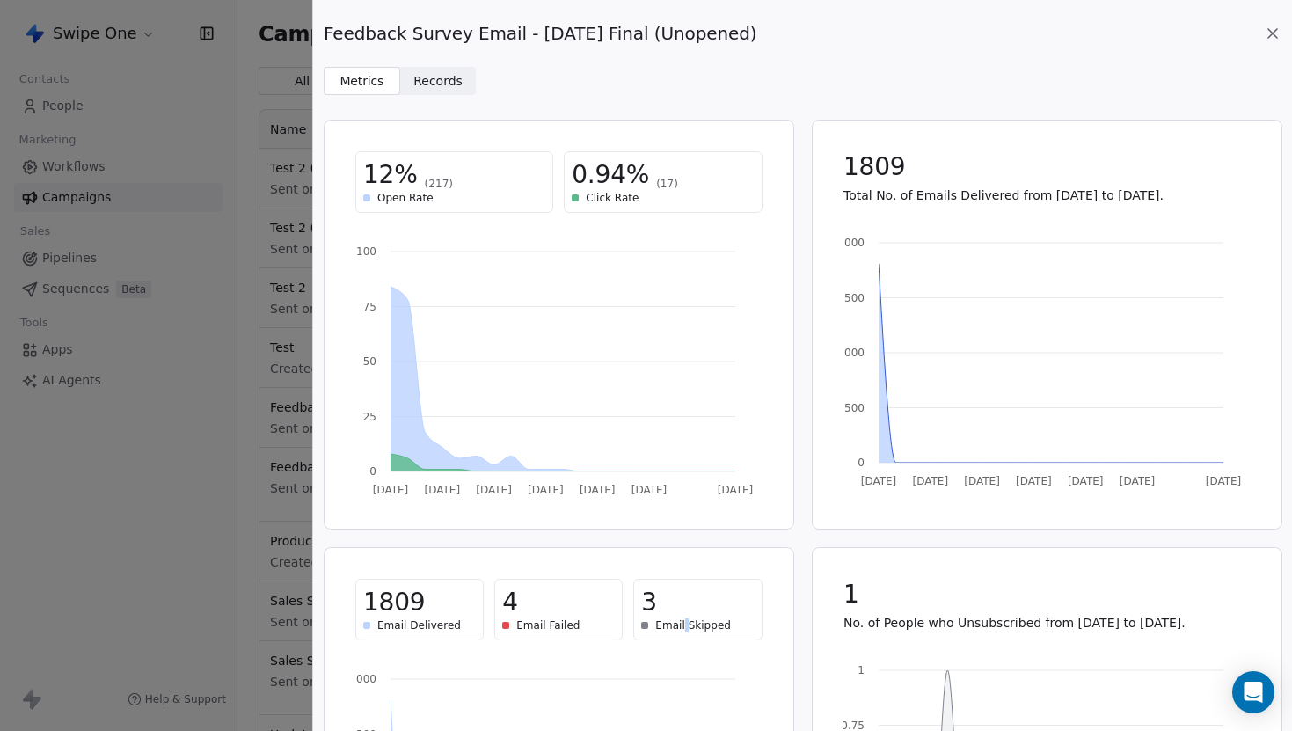
click at [682, 625] on span "Email Skipped" at bounding box center [693, 625] width 76 height 14
click at [731, 634] on div "3 Email Skipped" at bounding box center [697, 610] width 128 height 62
click at [682, 624] on span "Email Skipped" at bounding box center [693, 625] width 76 height 14
click at [1274, 40] on icon at bounding box center [1273, 34] width 18 height 18
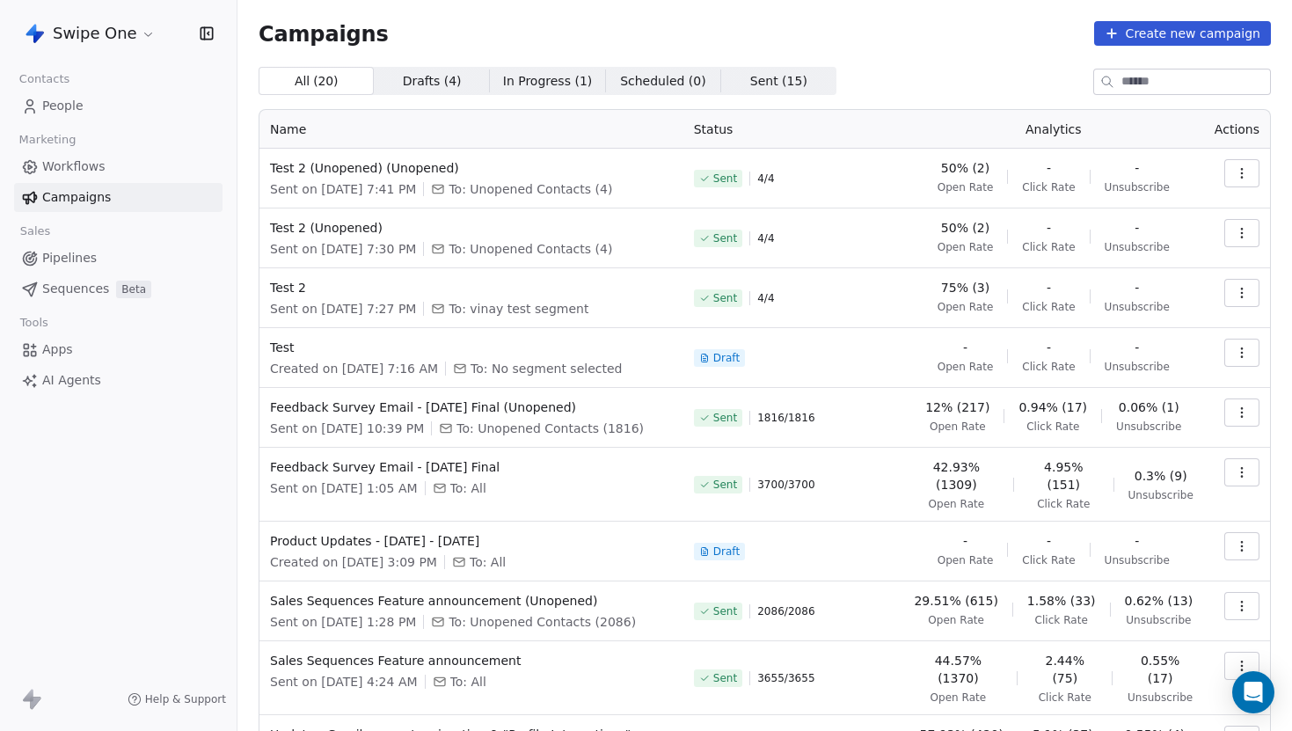
click at [118, 102] on link "People" at bounding box center [118, 105] width 208 height 29
